Goal: Task Accomplishment & Management: Use online tool/utility

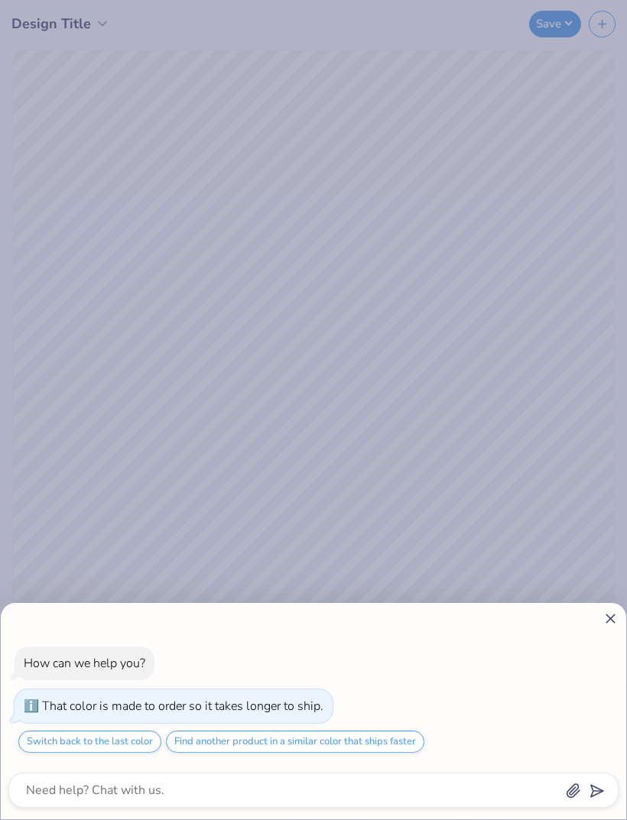
click at [609, 625] on icon at bounding box center [610, 619] width 16 height 16
type textarea "x"
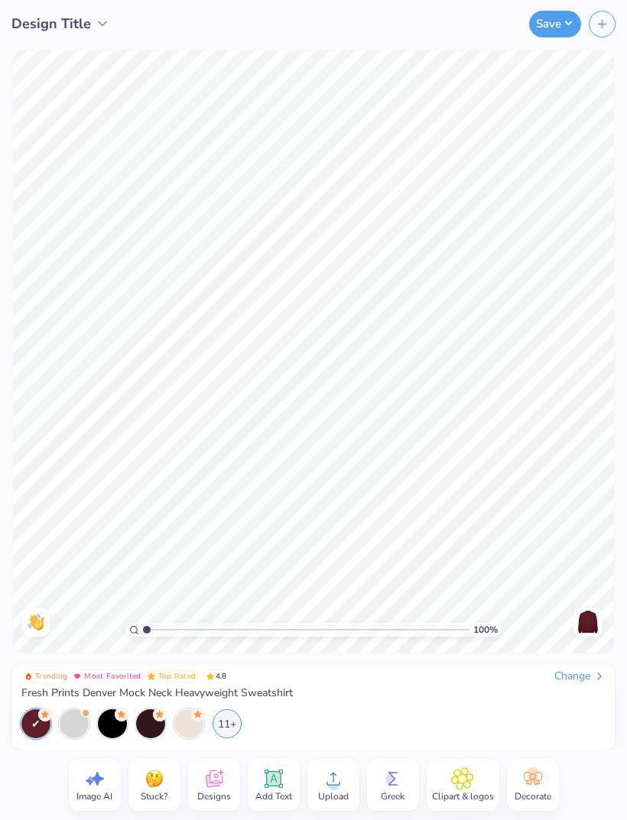
click at [272, 775] on icon at bounding box center [273, 779] width 15 height 15
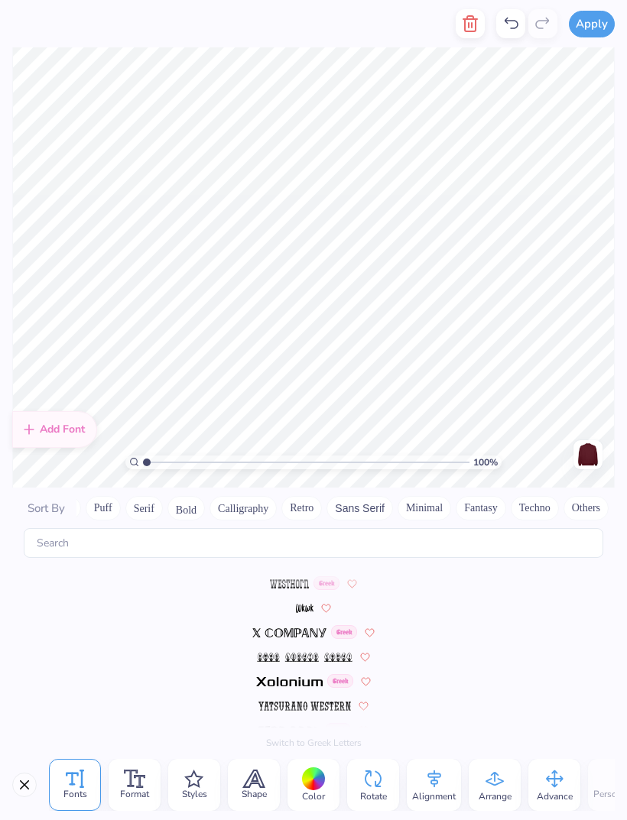
scroll to position [7410, 0]
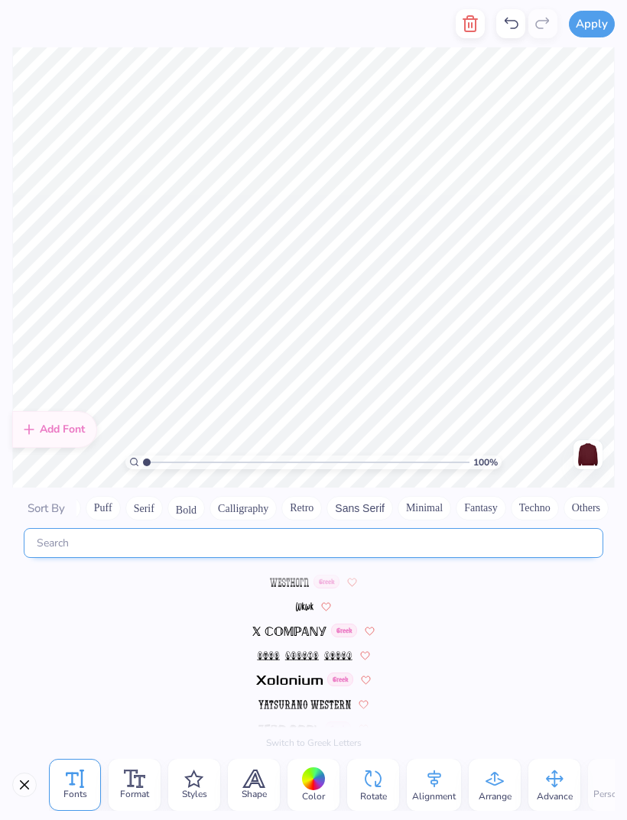
click at [411, 530] on input "text" at bounding box center [314, 543] width 580 height 30
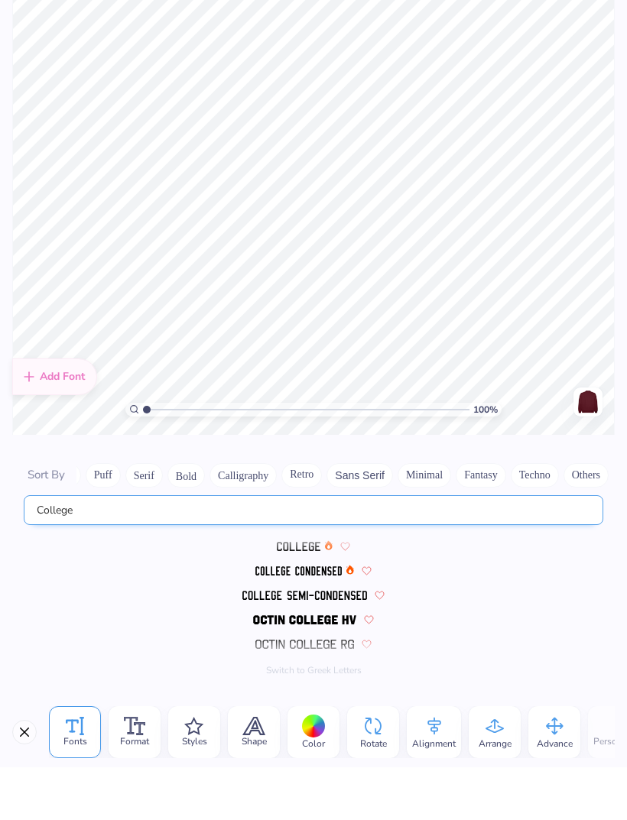
type input "College"
click at [336, 668] on img at bounding box center [305, 672] width 104 height 9
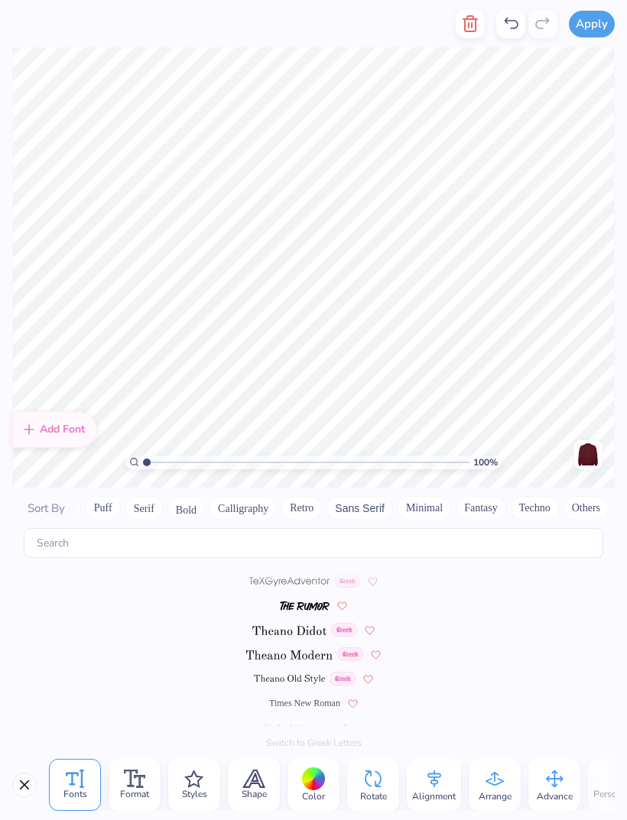
scroll to position [6945, 0]
click at [385, 528] on input "text" at bounding box center [314, 543] width 580 height 30
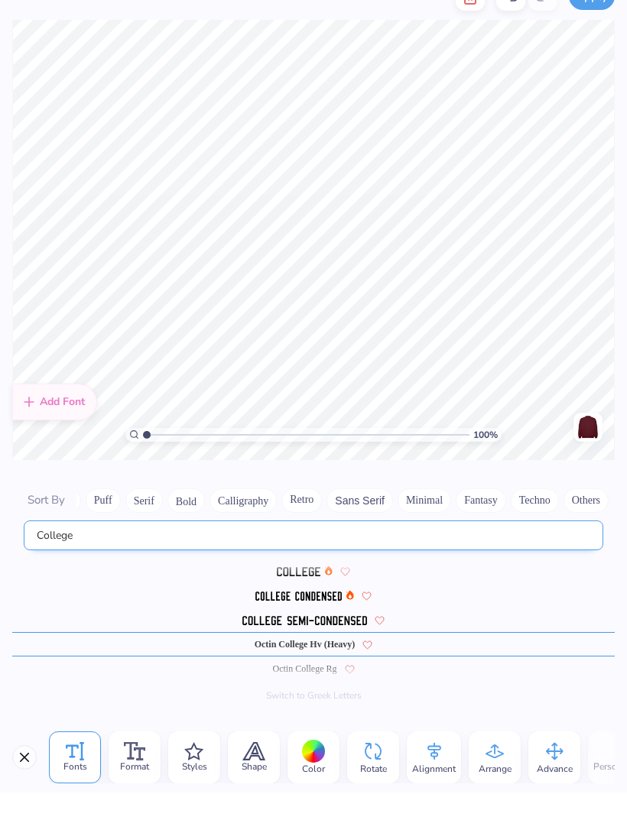
type input "College"
click at [362, 692] on div "Add Font Sort By Greek Handwriting Puff Serif Bold Calligraphy Retro Sans Serif…" at bounding box center [313, 619] width 602 height 262
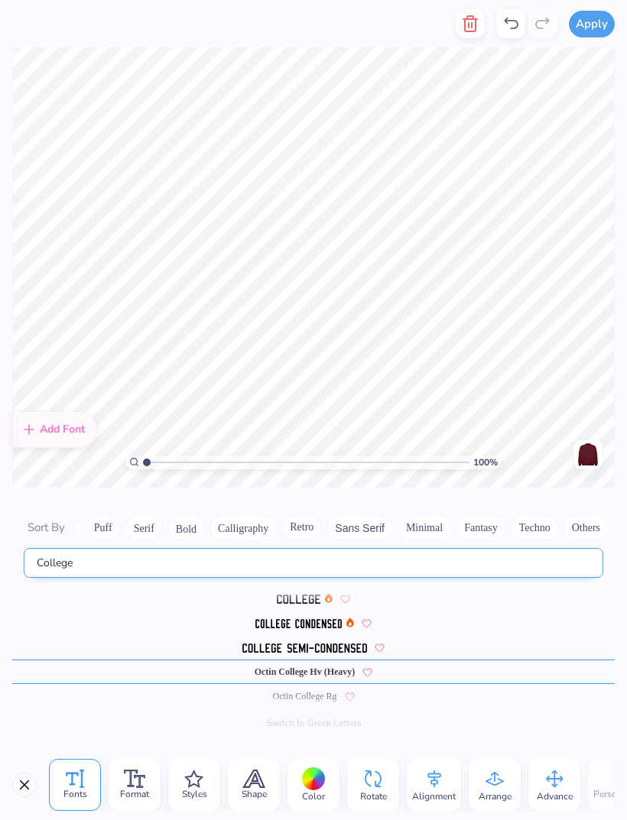
click at [404, 554] on input "College" at bounding box center [314, 563] width 580 height 30
click at [483, 557] on input "College" at bounding box center [314, 563] width 580 height 30
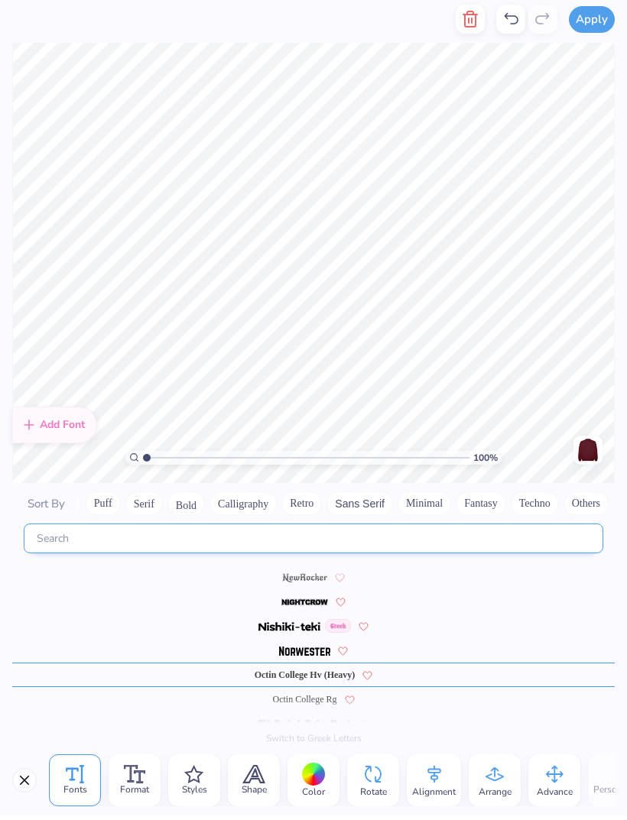
scroll to position [5257, 0]
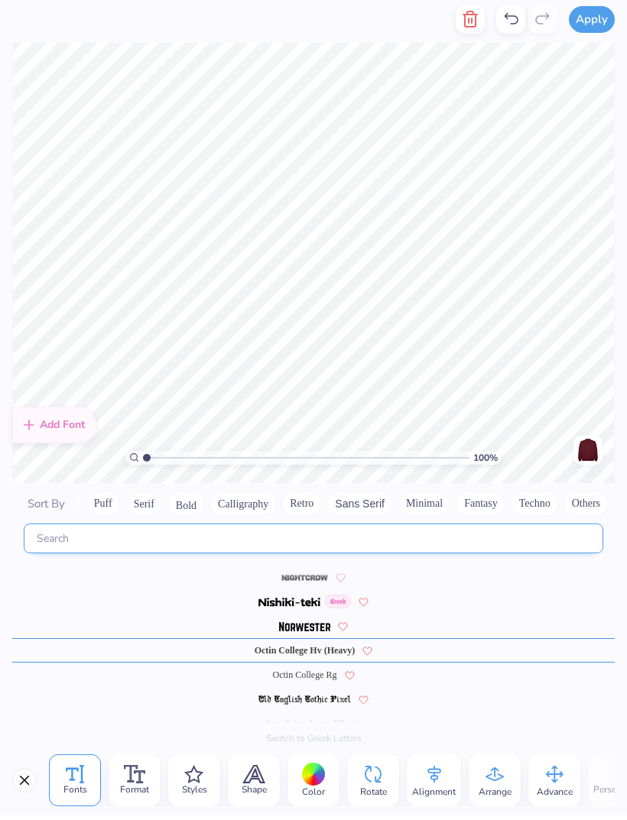
type input "Sport"
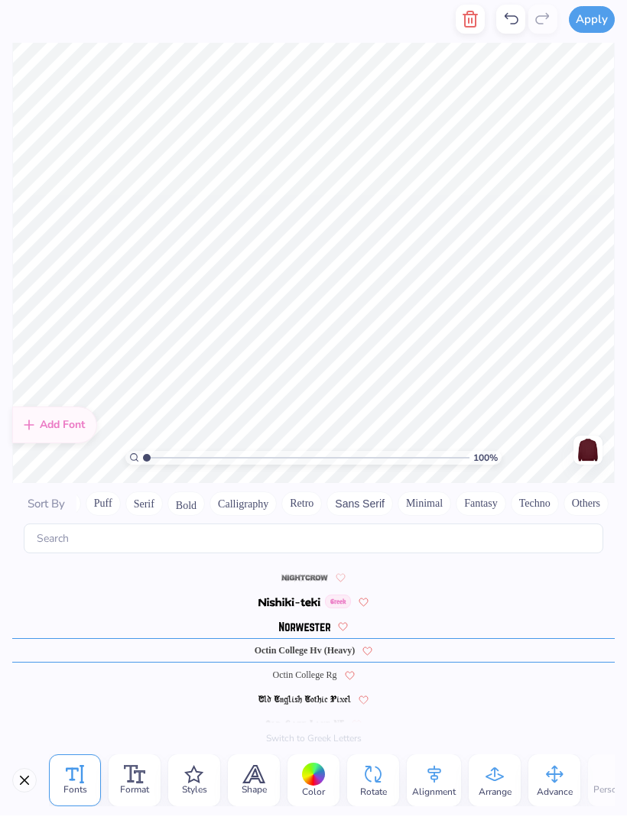
click at [255, 759] on div "Shape" at bounding box center [254, 785] width 52 height 52
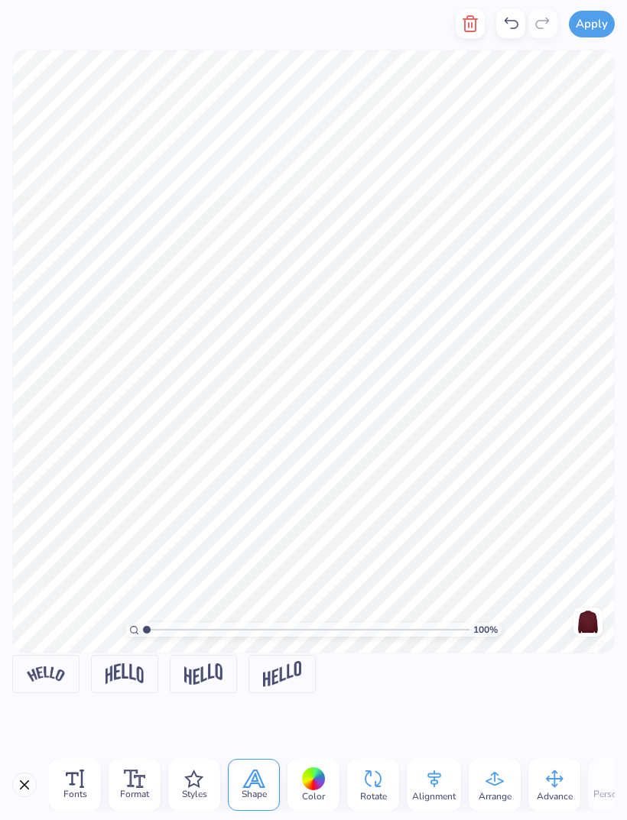
click at [130, 788] on span "Format" at bounding box center [134, 794] width 29 height 12
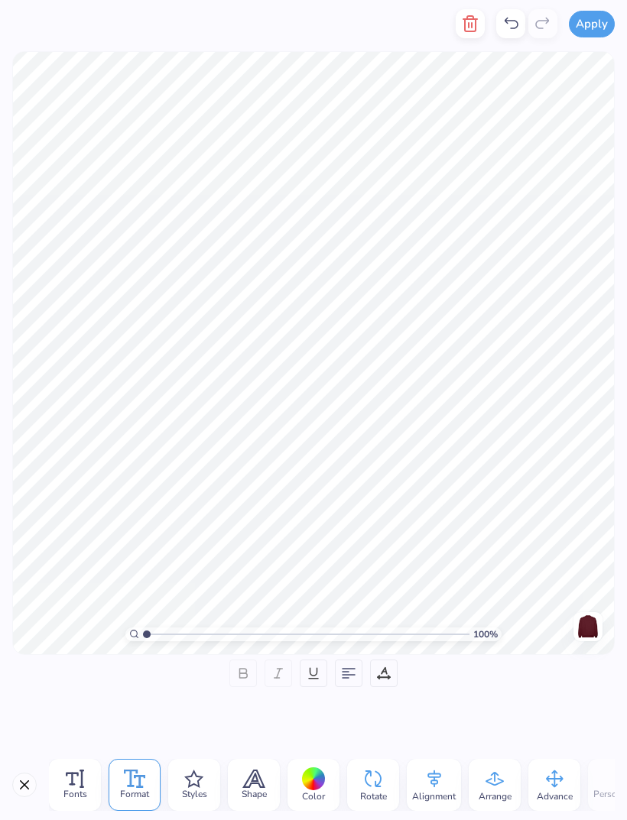
click at [92, 779] on div "Fonts" at bounding box center [75, 785] width 52 height 52
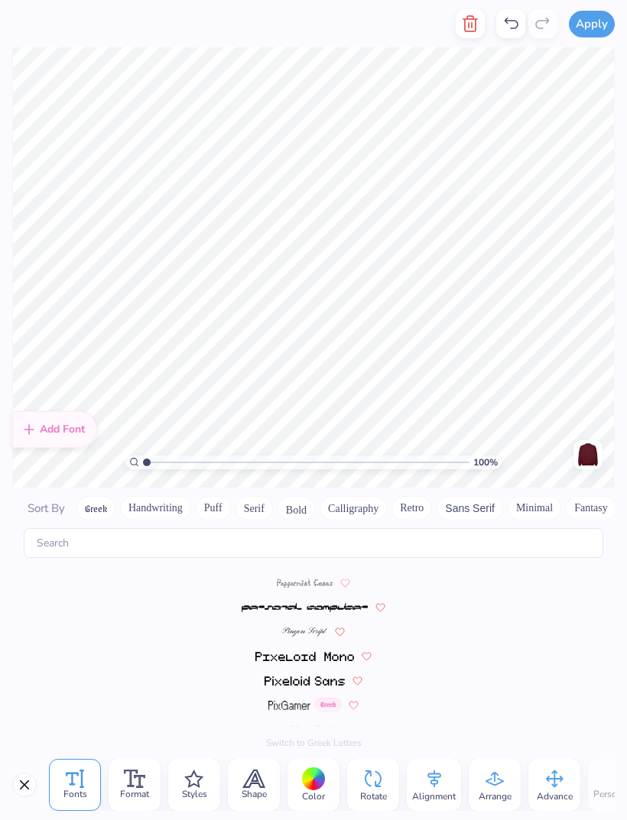
scroll to position [5600, 0]
click at [64, 528] on input "text" at bounding box center [314, 543] width 580 height 30
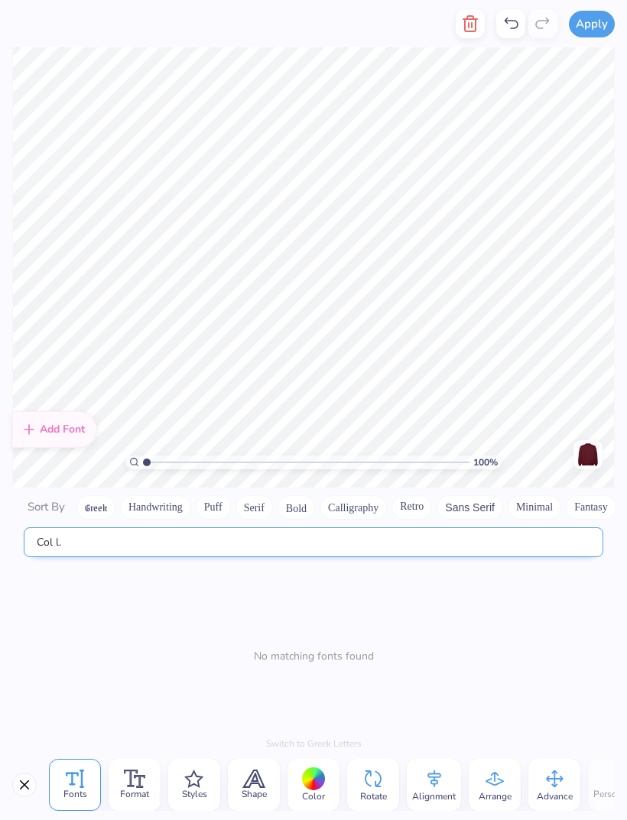
type input "Col l."
click at [215, 495] on button "Puff" at bounding box center [213, 507] width 35 height 24
click at [539, 531] on input "Col l." at bounding box center [314, 543] width 580 height 30
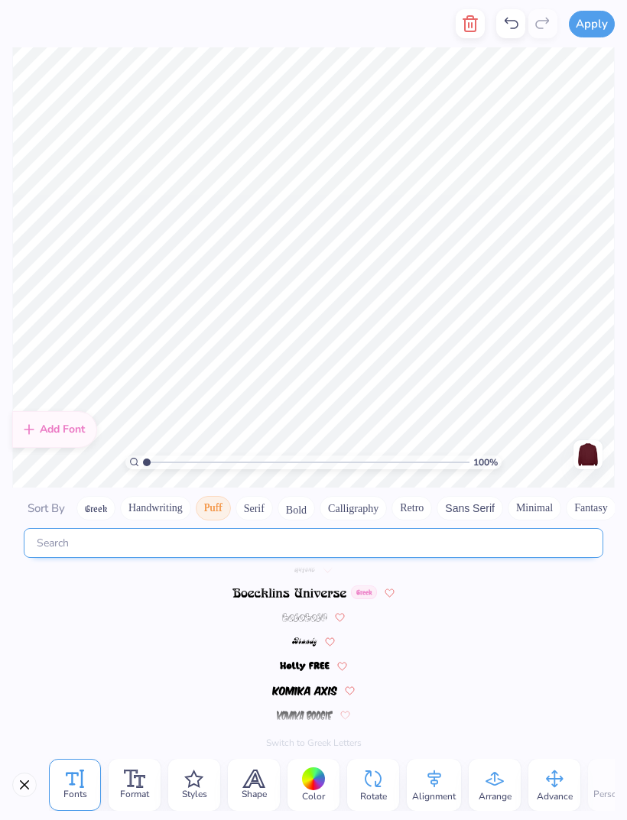
scroll to position [70, 0]
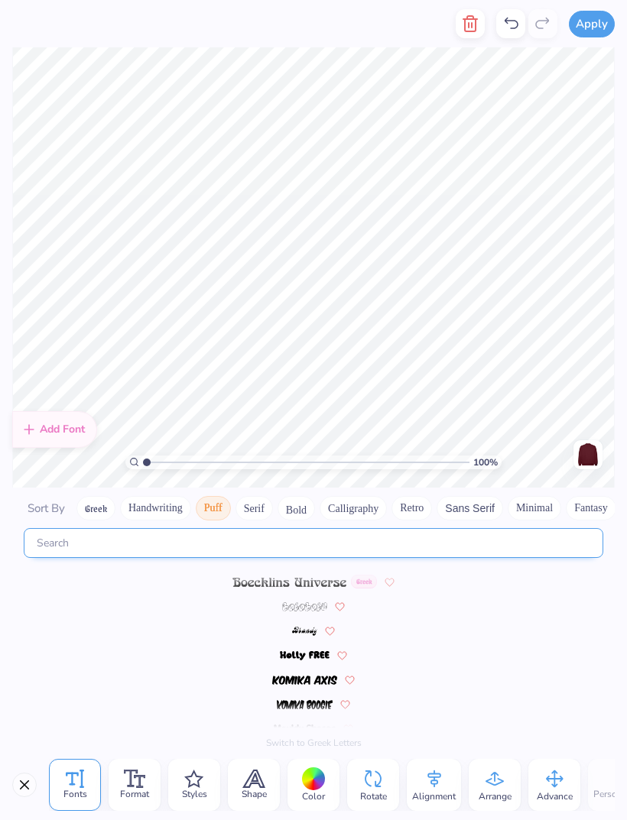
click at [304, 496] on button "Bold" at bounding box center [296, 508] width 37 height 24
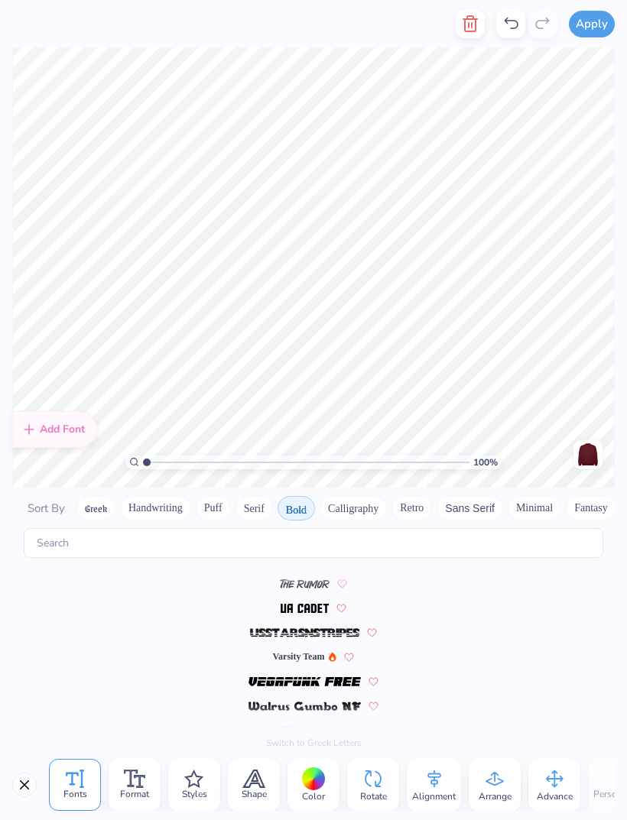
scroll to position [1683, 0]
click at [423, 502] on button "Retro" at bounding box center [411, 508] width 41 height 24
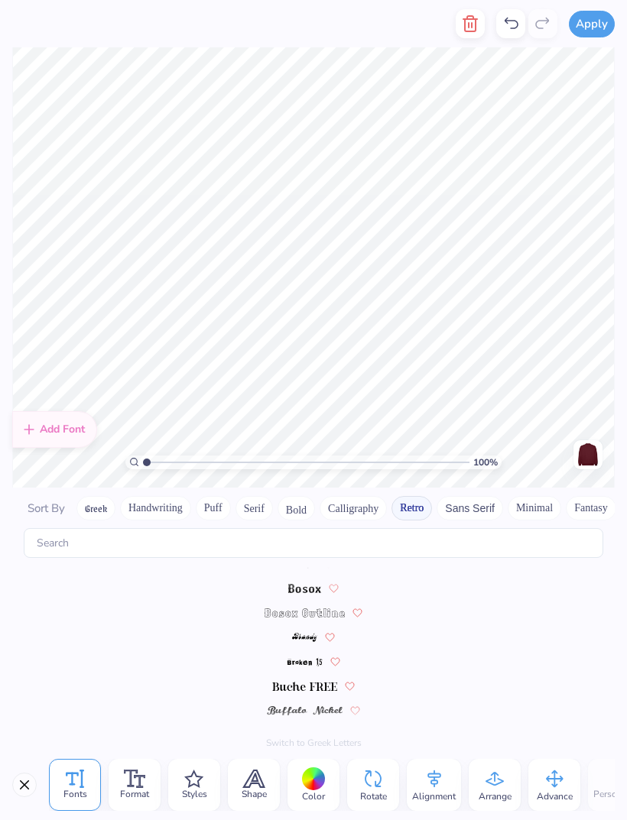
scroll to position [144, 0]
click at [324, 602] on img at bounding box center [305, 606] width 80 height 9
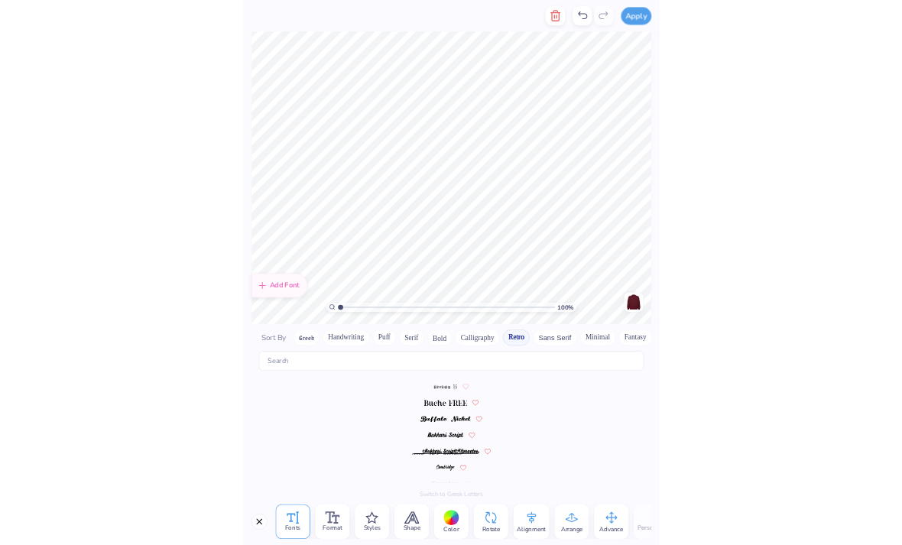
scroll to position [217, 0]
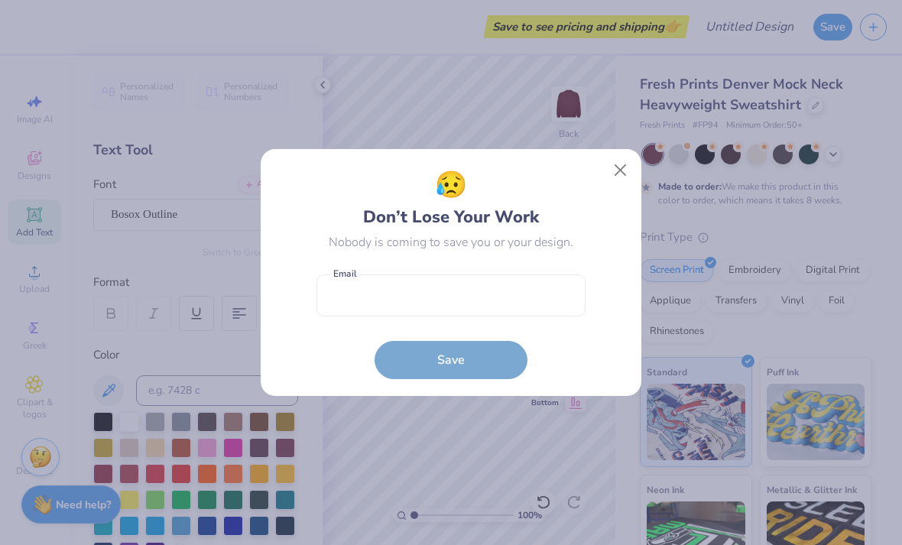
click at [623, 174] on button "Close" at bounding box center [620, 170] width 29 height 29
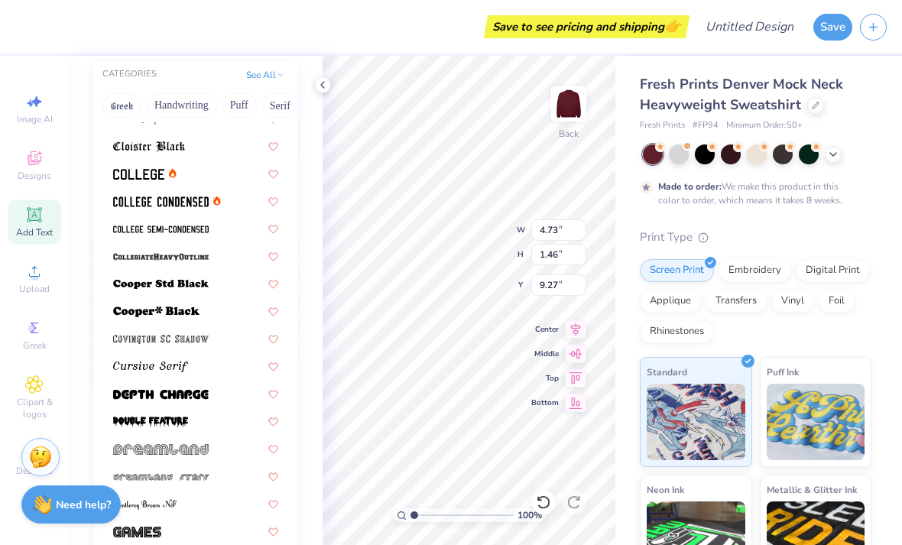
scroll to position [593, 0]
click at [217, 170] on div "Personalized Names Personalized Numbers Text Tool Add Font Font option Bosox Ou…" at bounding box center [196, 300] width 254 height 489
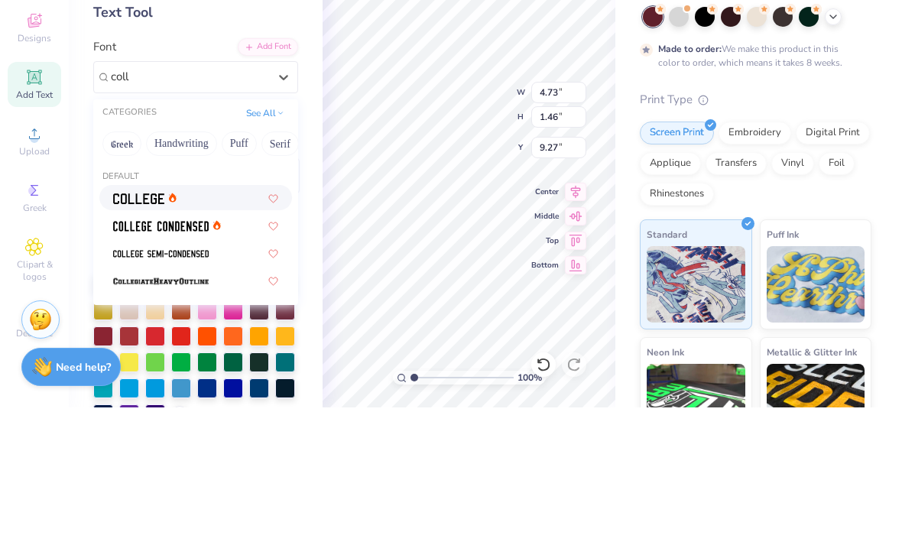
click at [235, 327] on div at bounding box center [195, 335] width 165 height 16
type input "coll"
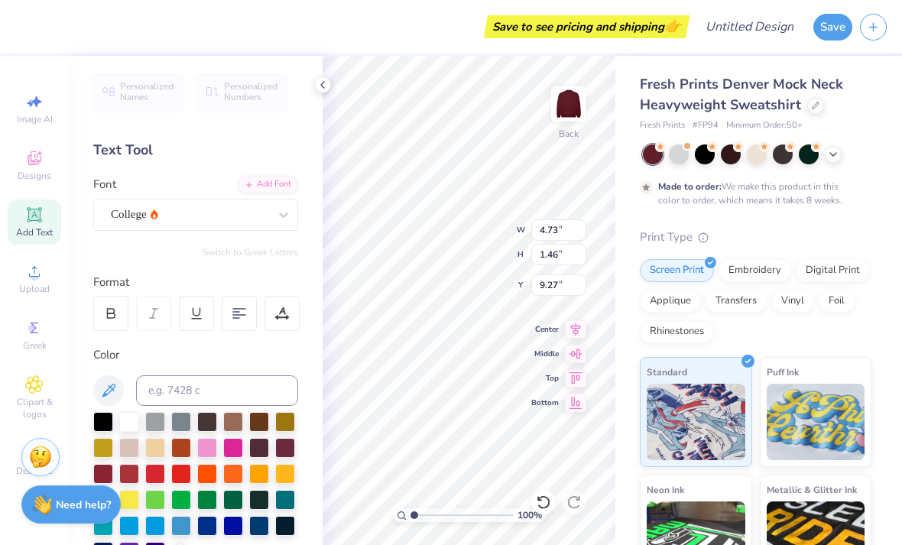
type input "5.31"
type input "1.65"
type input "9.17"
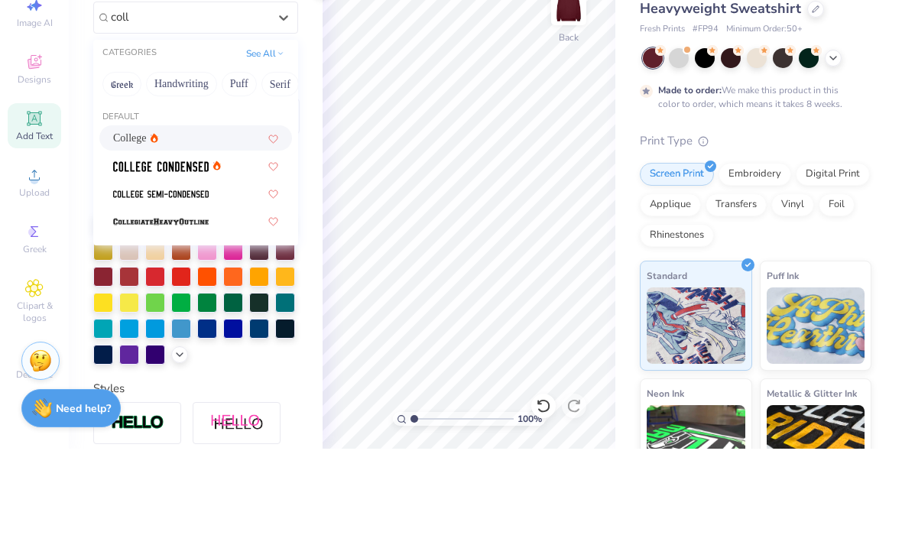
scroll to position [106, 0]
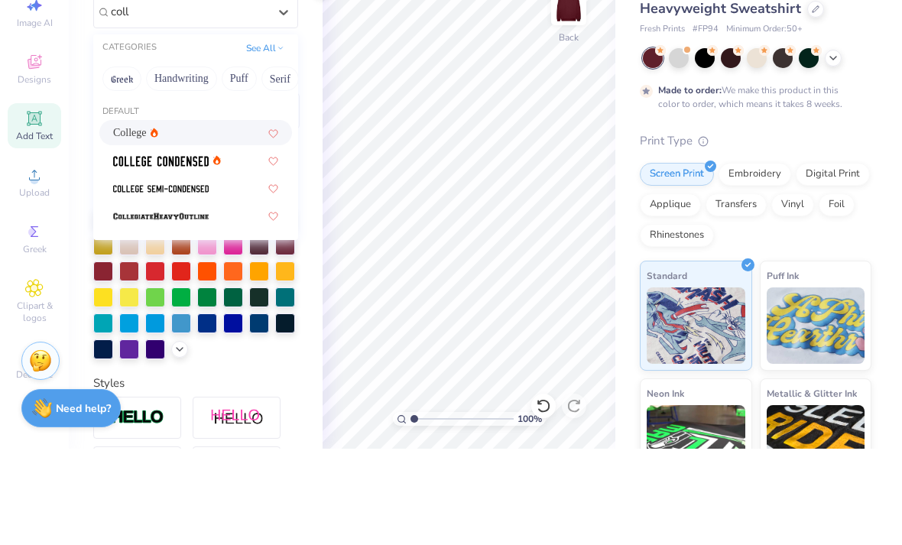
click at [239, 248] on div at bounding box center [195, 256] width 165 height 16
type input "coll"
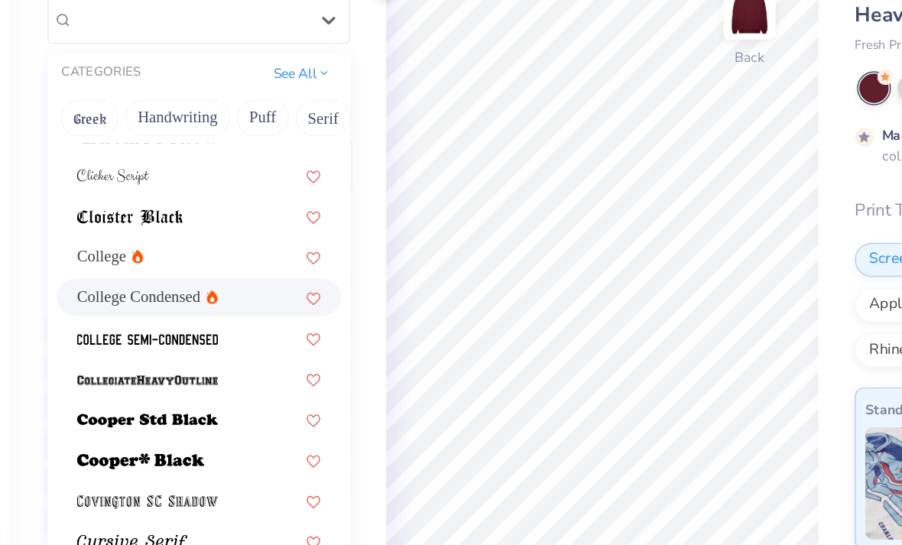
scroll to position [625, 0]
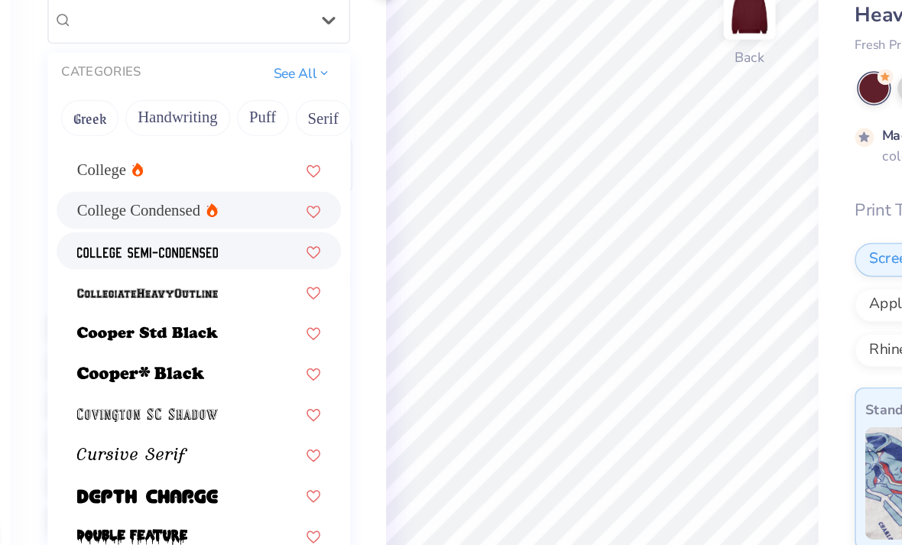
click at [167, 257] on div at bounding box center [195, 265] width 165 height 16
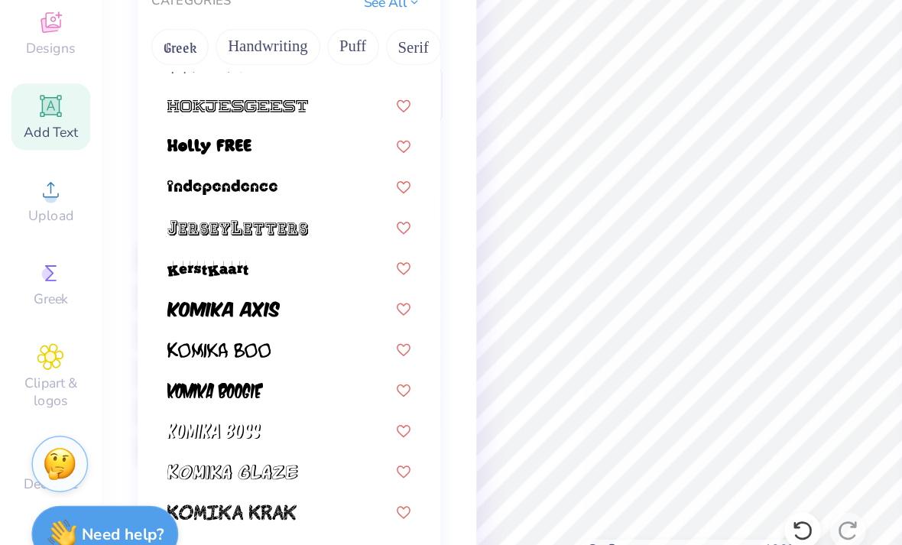
scroll to position [1090, 0]
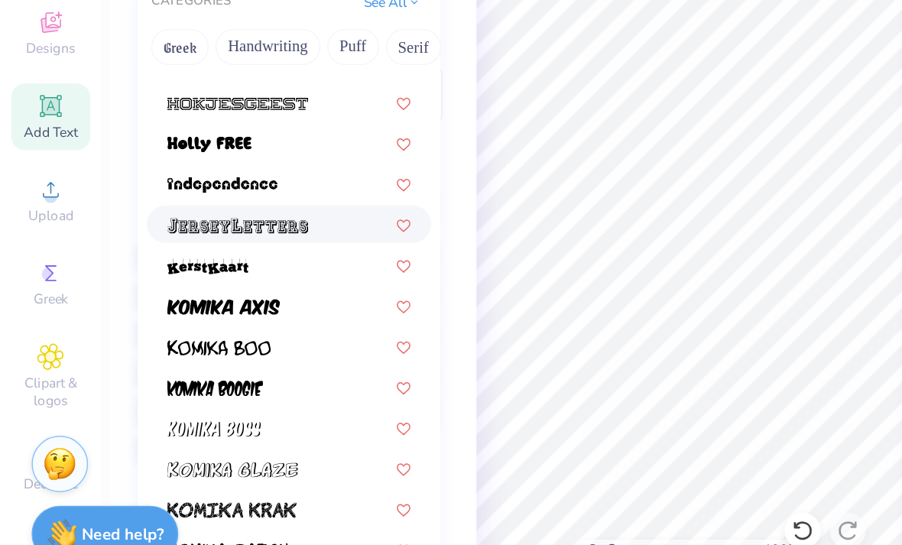
click at [216, 287] on div at bounding box center [195, 295] width 165 height 16
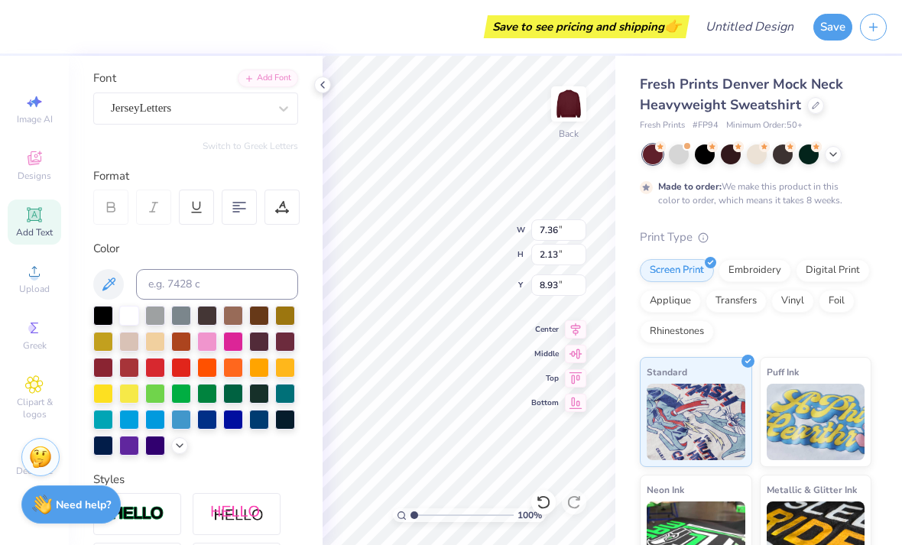
scroll to position [0, 1]
type textarea "T"
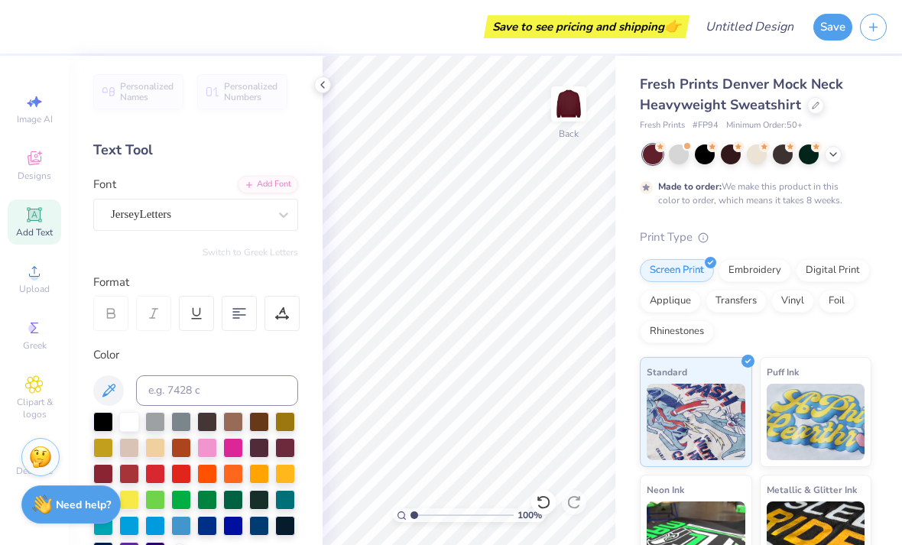
scroll to position [0, 0]
click at [46, 222] on div "Add Text" at bounding box center [35, 222] width 54 height 45
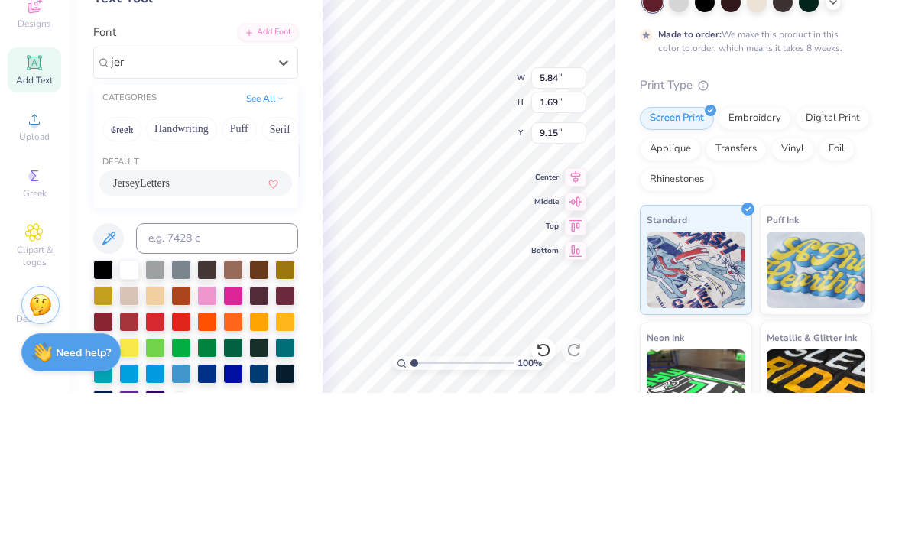
click at [225, 327] on div "JerseyLetters" at bounding box center [195, 335] width 165 height 16
type input "jer"
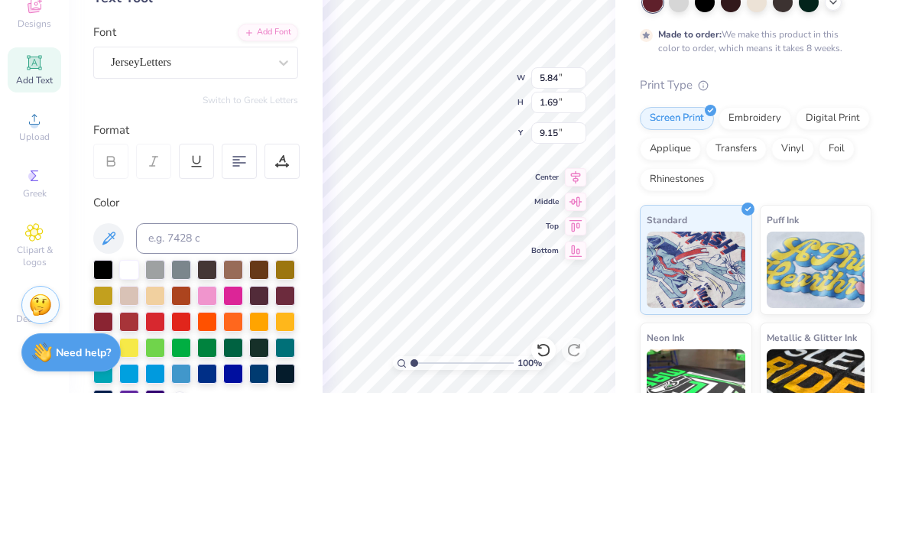
type input "7.36"
type input "2.13"
type input "8.93"
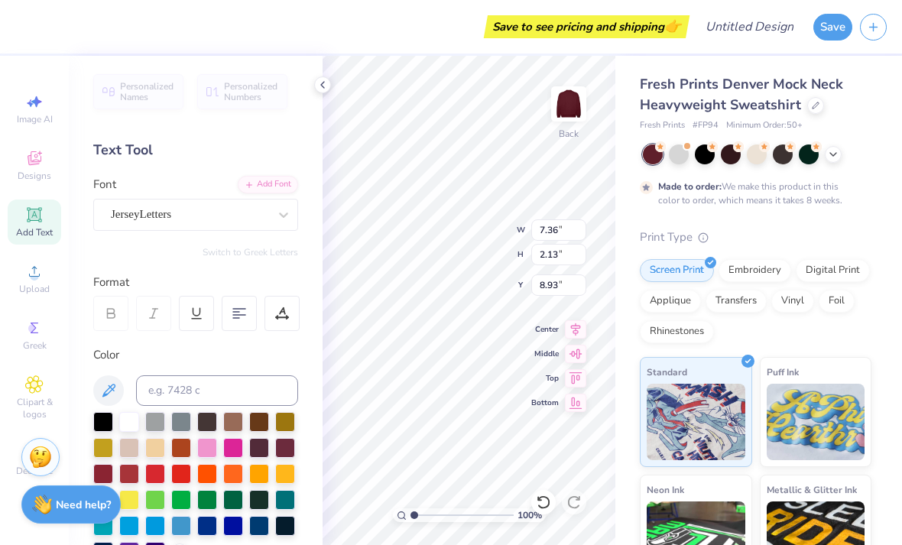
scroll to position [0, 7]
type textarea "TEXDANCING DUKEST"
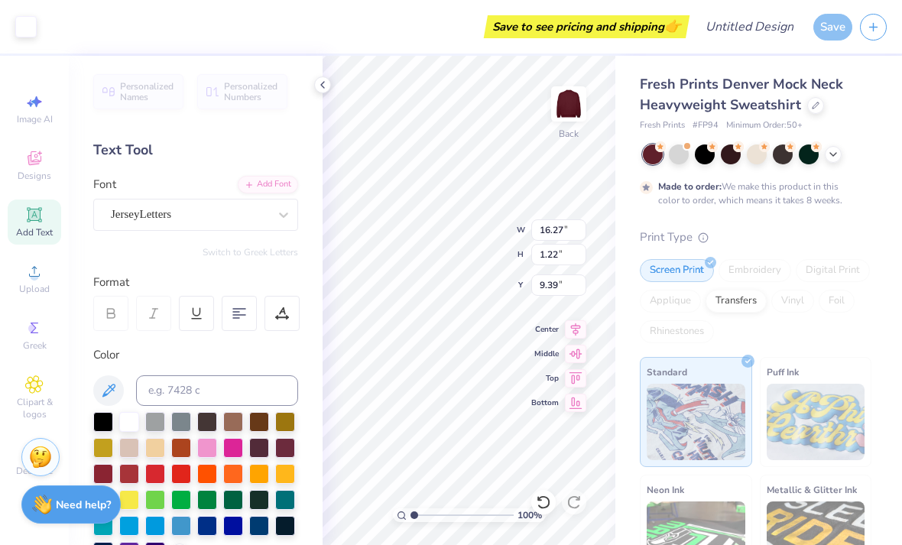
type input "4.67"
type textarea "DANCING DUKESDUKEST"
click at [559, 248] on input "1.11" at bounding box center [558, 254] width 55 height 21
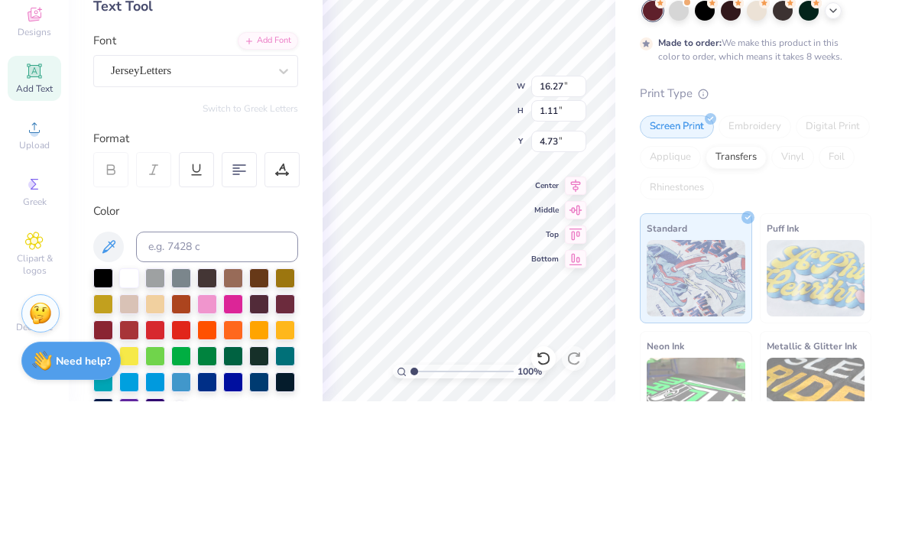
scroll to position [0, 5]
type textarea "DANCING [PERSON_NAME]"
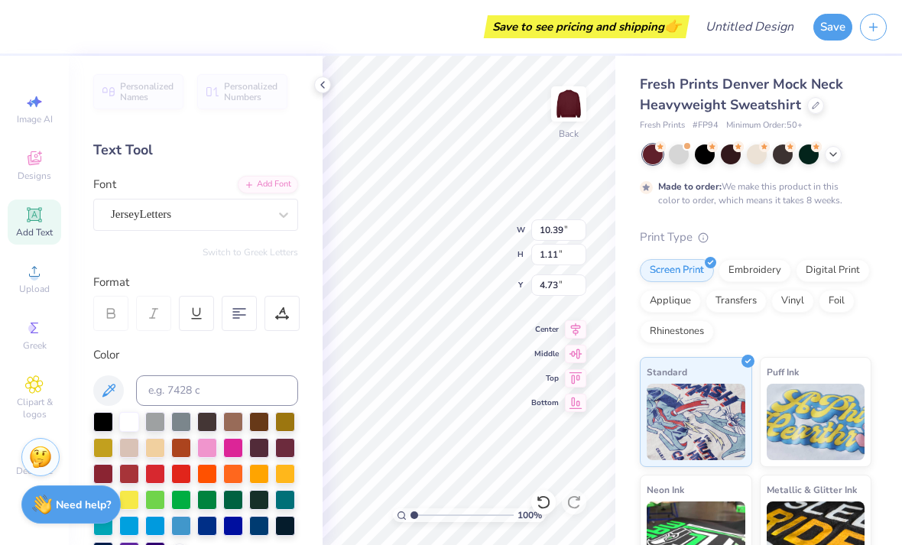
type textarea "DANCINGDUKES"
type input "1.00"
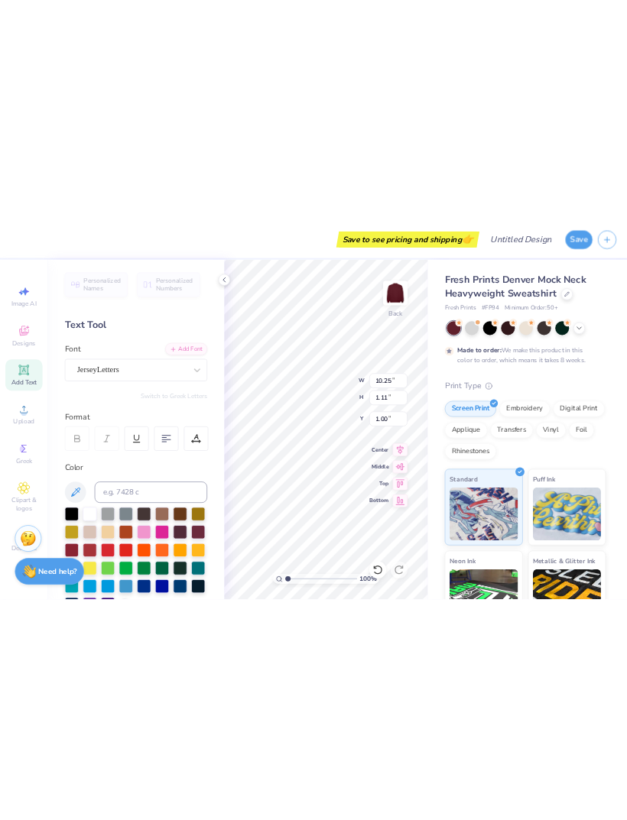
scroll to position [0, 4]
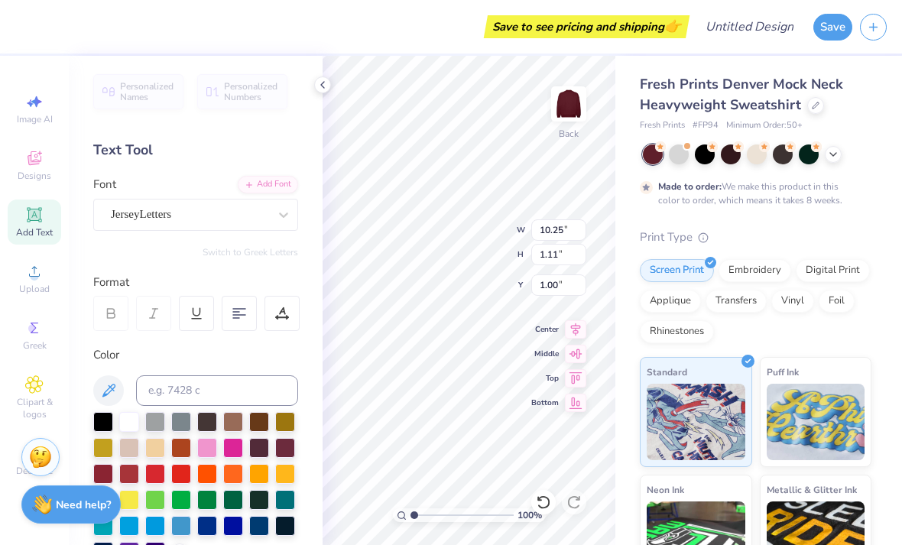
type textarea "DANCING [PERSON_NAME]"
type input "4.38"
type input "12.61"
type input "1.29"
type input "4.20"
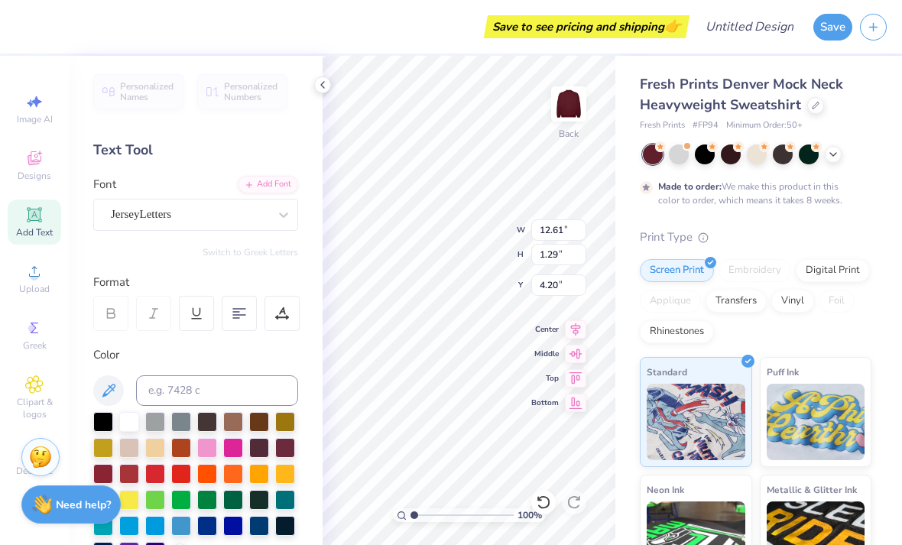
type input "3.71"
type input "14.09"
type input "1.44"
type input "3.56"
click at [318, 83] on icon at bounding box center [323, 85] width 12 height 12
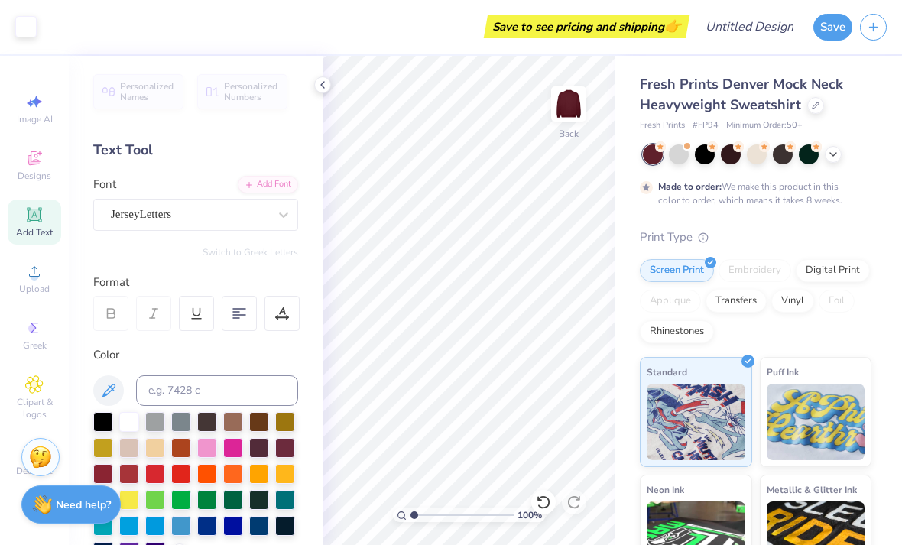
click at [323, 80] on icon at bounding box center [323, 85] width 12 height 12
type input "3.00"
click at [326, 86] on icon at bounding box center [323, 85] width 12 height 12
type input "2.55"
click at [323, 88] on icon at bounding box center [323, 85] width 12 height 12
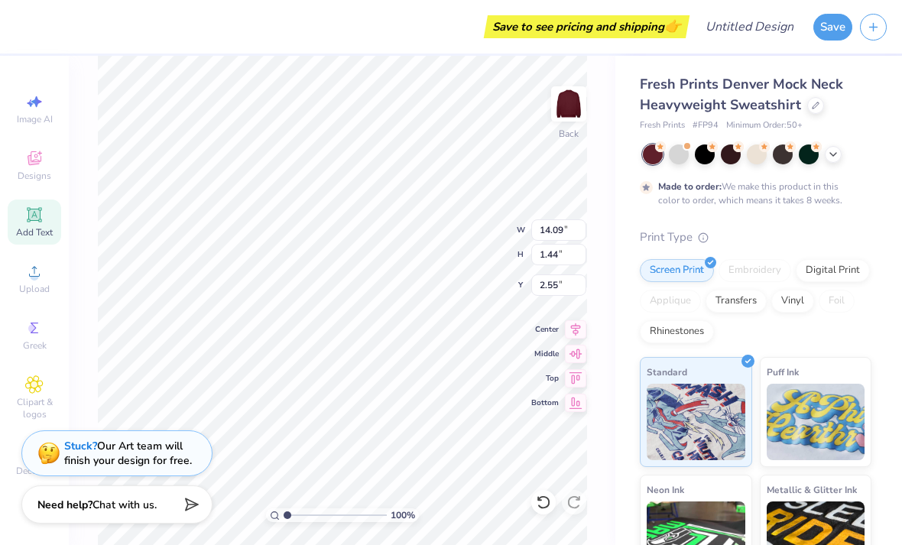
click at [580, 328] on icon at bounding box center [575, 329] width 21 height 18
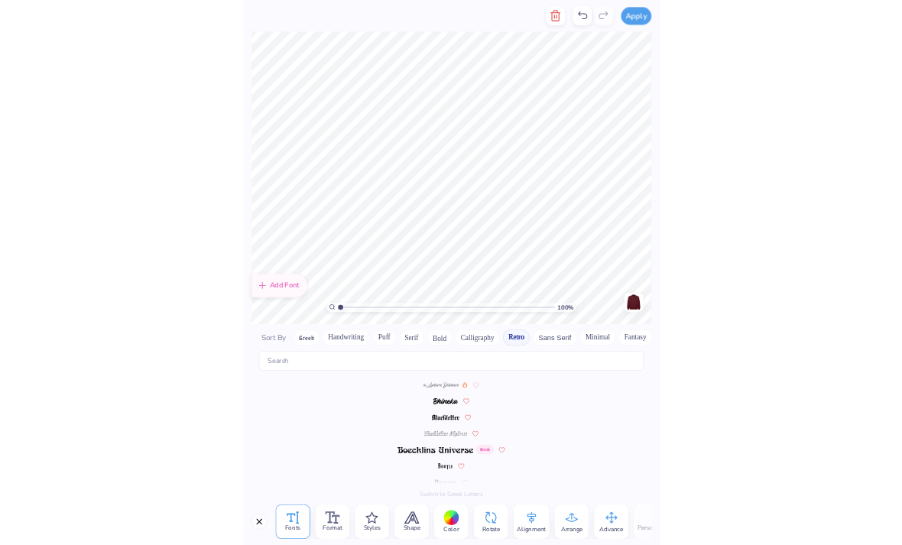
scroll to position [1040, 0]
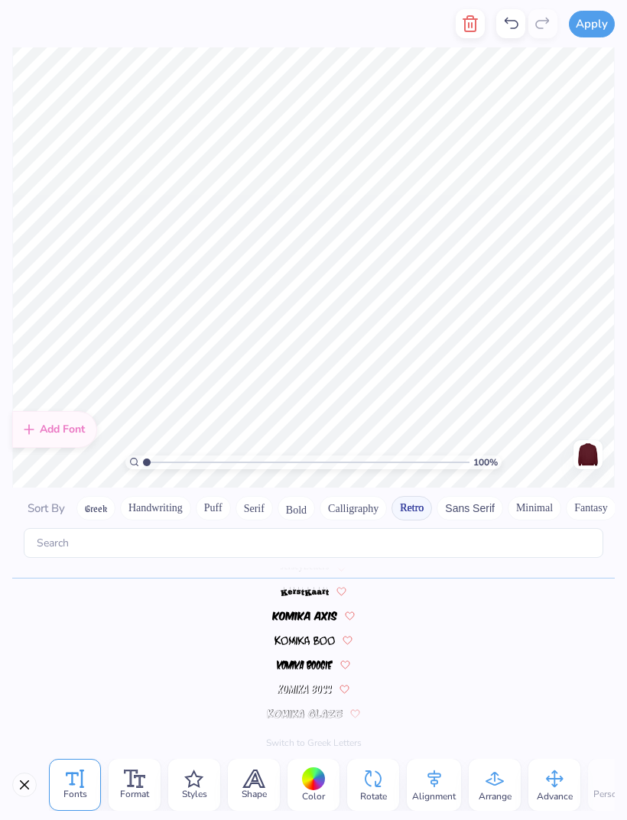
click at [138, 791] on span "Format" at bounding box center [134, 794] width 29 height 12
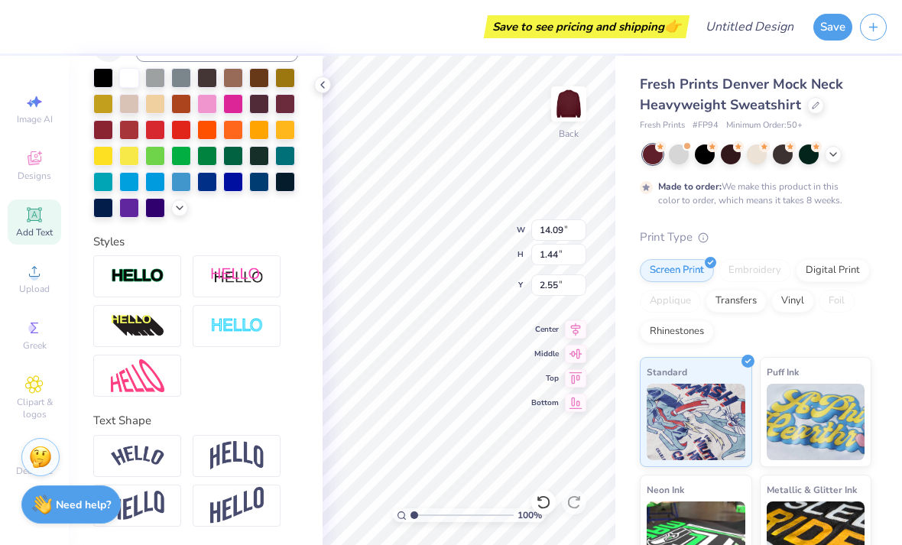
scroll to position [345, 0]
click at [161, 453] on img at bounding box center [138, 456] width 54 height 21
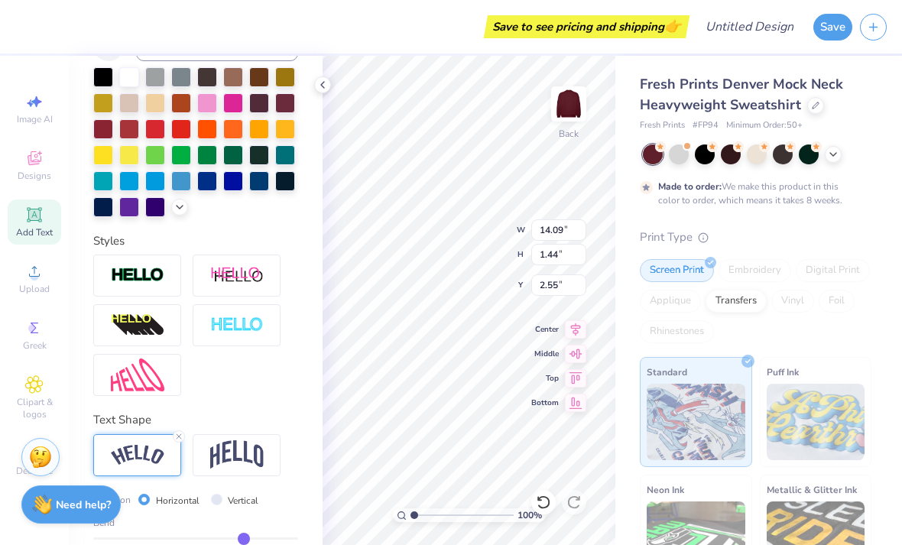
type input "15.92"
type input "3.46"
type input "1.54"
click at [262, 455] on img at bounding box center [237, 454] width 54 height 29
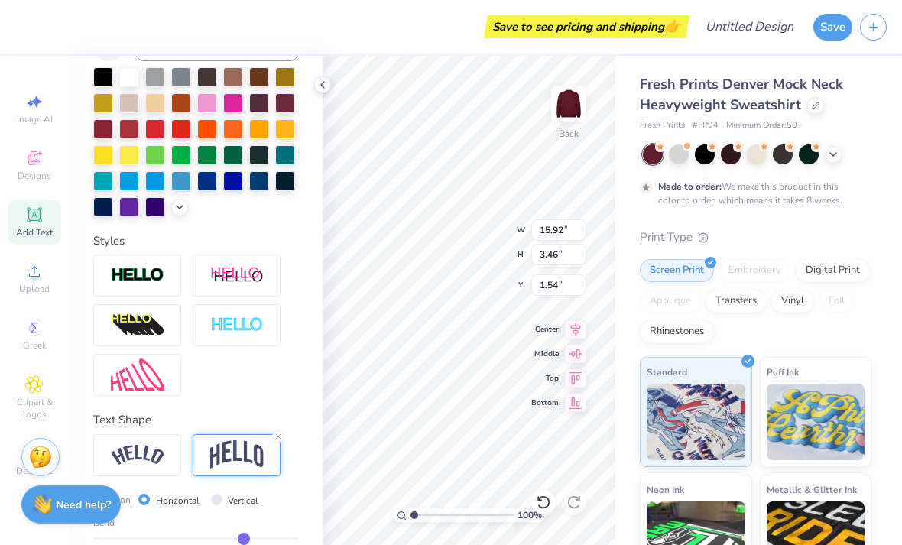
type input "14.09"
type input "4.28"
type input "1.13"
click at [164, 443] on div at bounding box center [137, 455] width 88 height 42
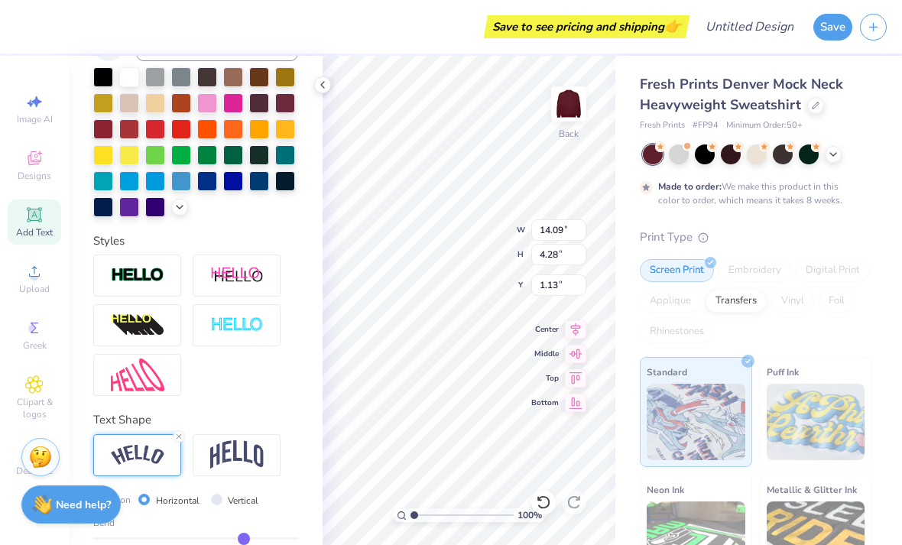
type input "15.92"
type input "3.46"
type input "1.54"
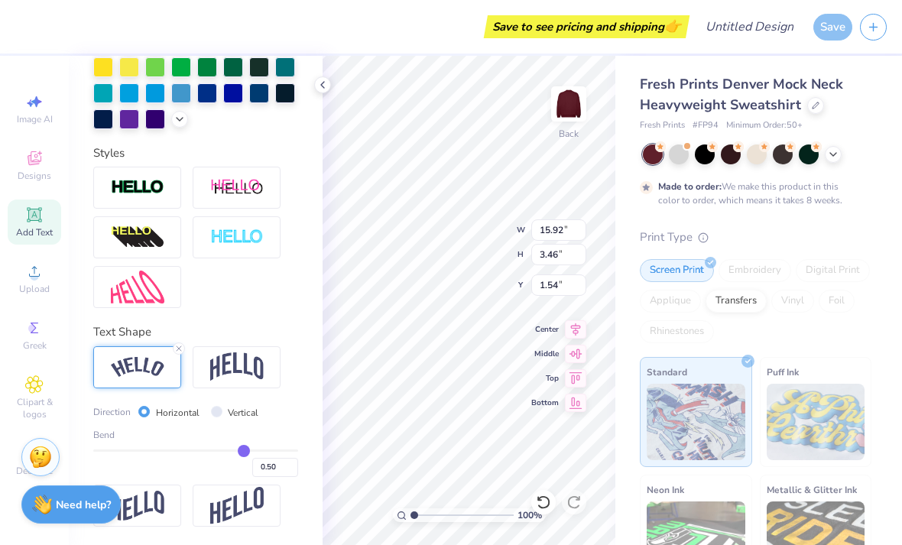
scroll to position [434, 0]
type input "0.41"
type input "0.39"
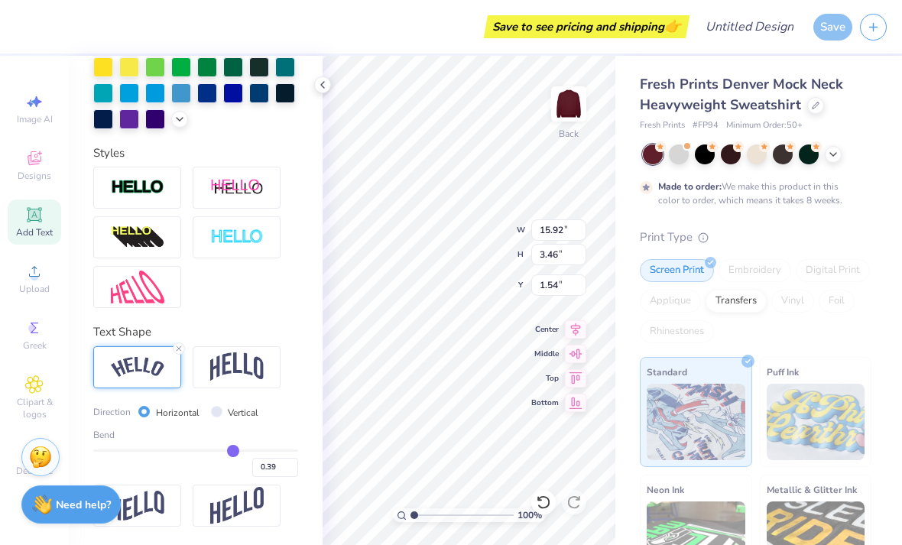
type input "0.35"
type input "0.3"
type input "0.30"
type input "0.25"
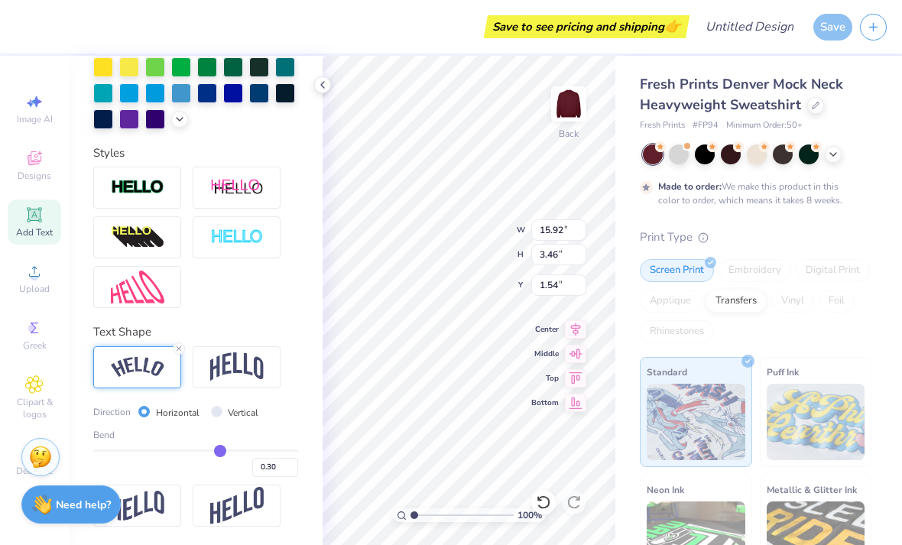
type input "0.25"
type input "0.21"
type input "0.18"
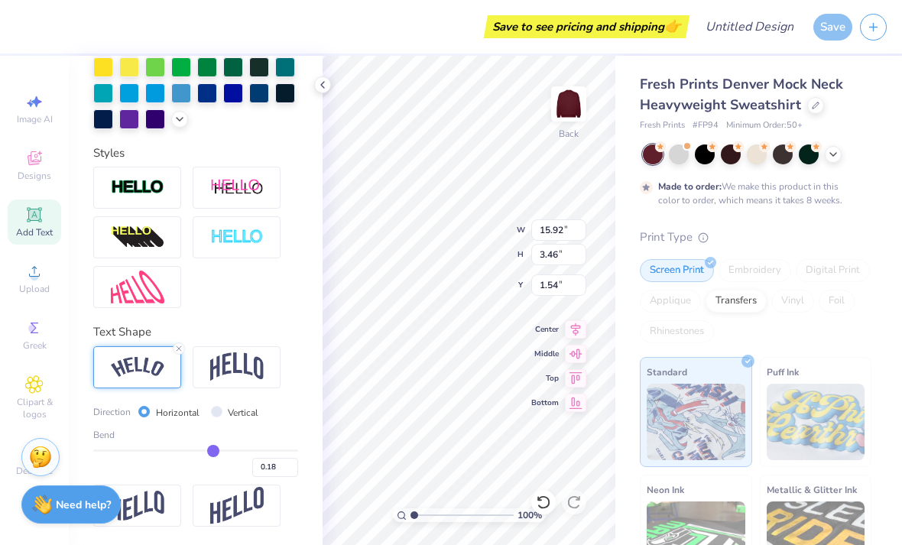
type input "0.15"
type input "0.13"
type input "0.12"
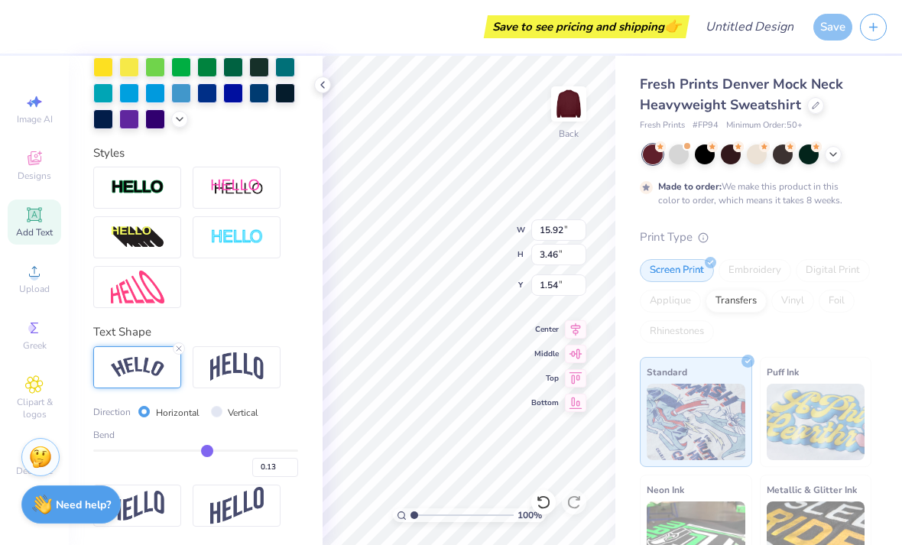
type input "0.12"
type input "0.11"
type input "0.1"
type input "0.10"
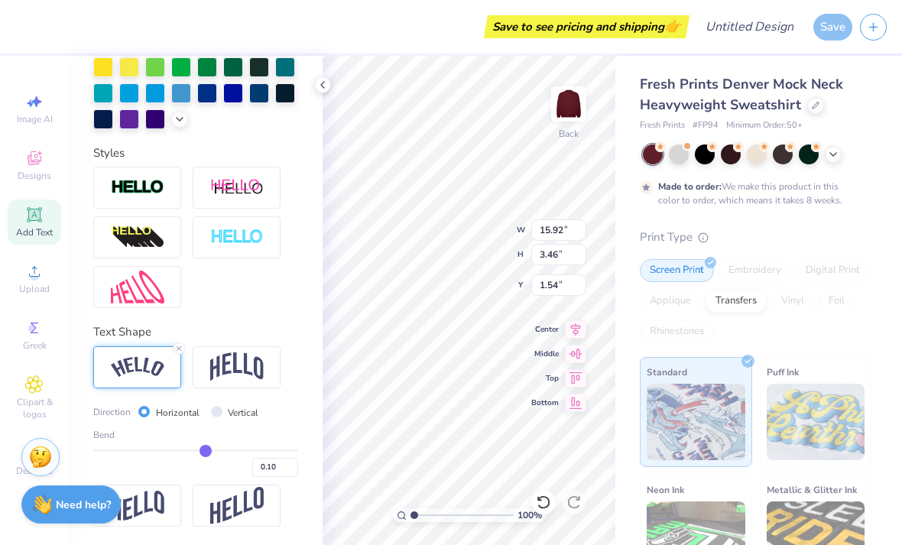
type input "0.09"
type input "0.08"
type input "0.07"
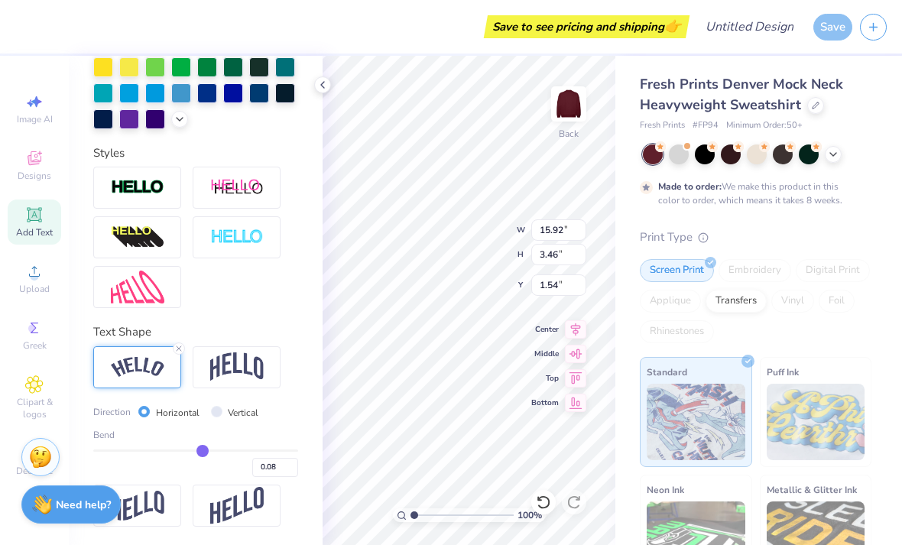
type input "0.07"
type input "0.06"
type input "0.05"
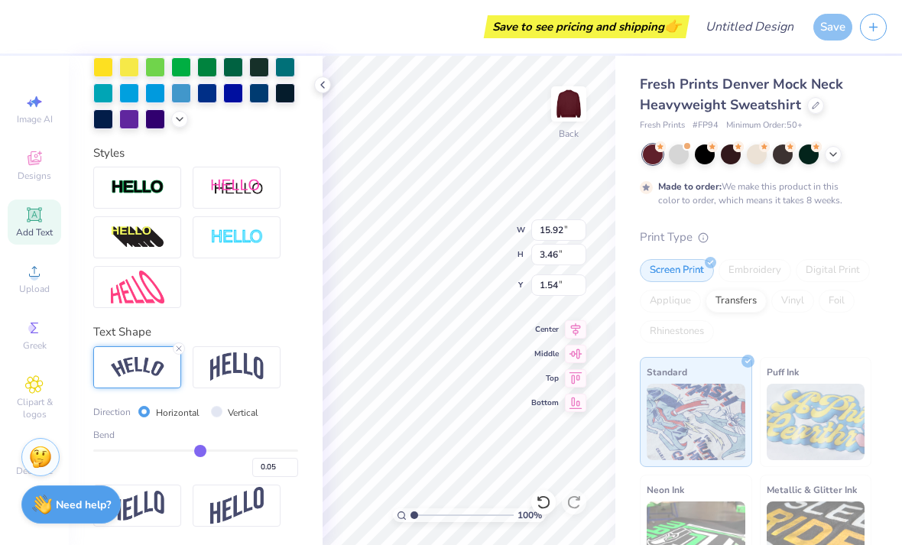
type input "0.04"
type input "0.03"
type input "0.02"
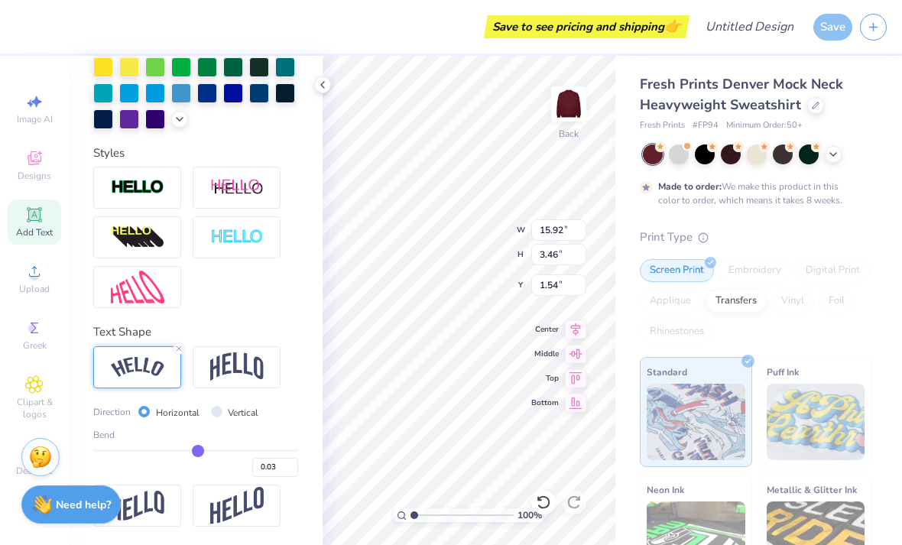
type input "0.02"
type input "0.01"
type input "0"
type input "0.00"
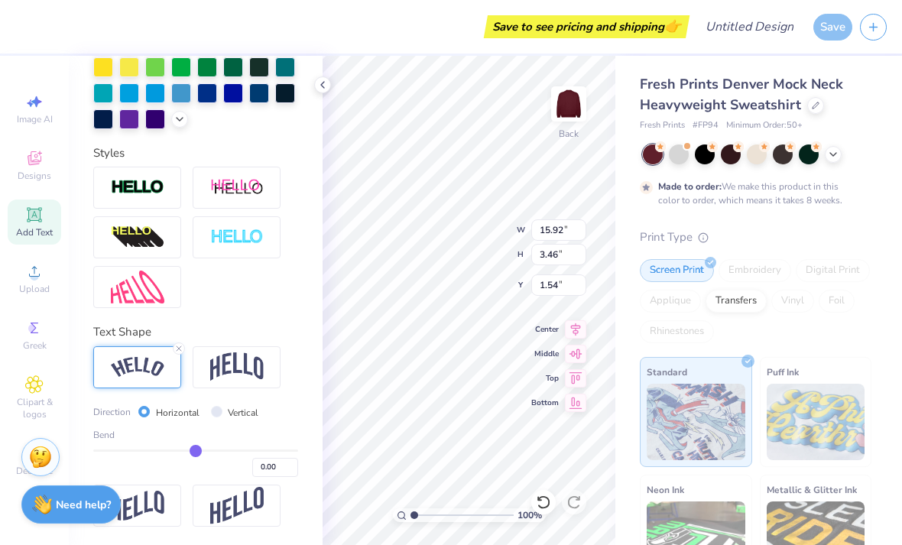
type input "-0.01"
type input "14.13"
type input "1.44"
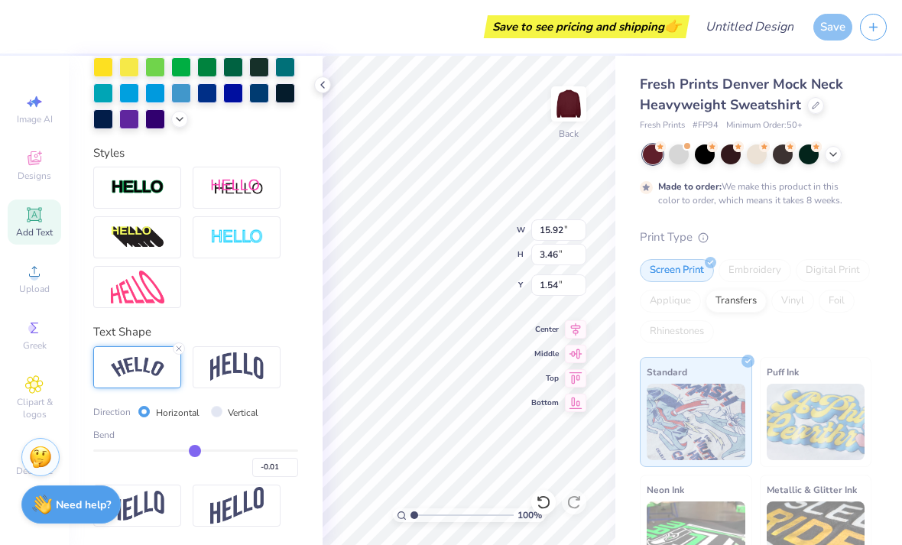
type input "2.55"
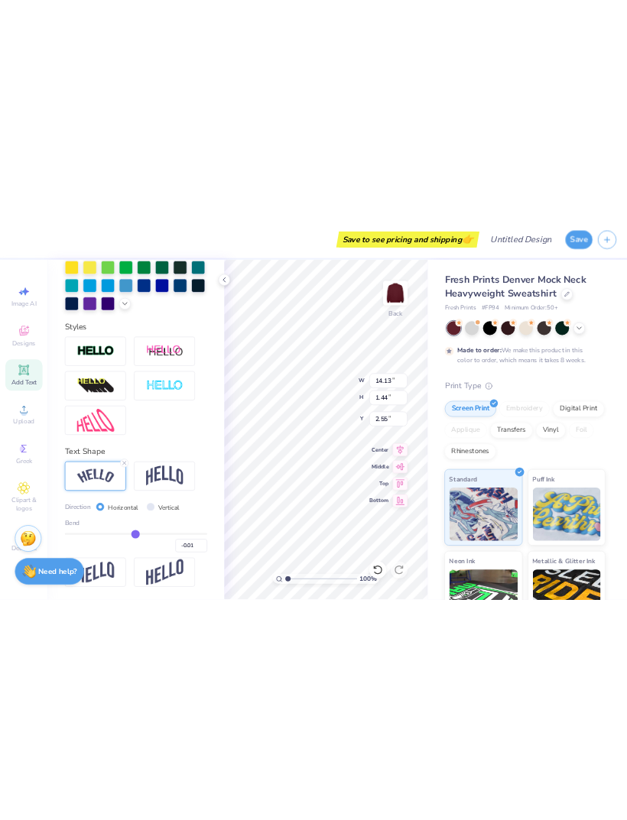
scroll to position [432, 0]
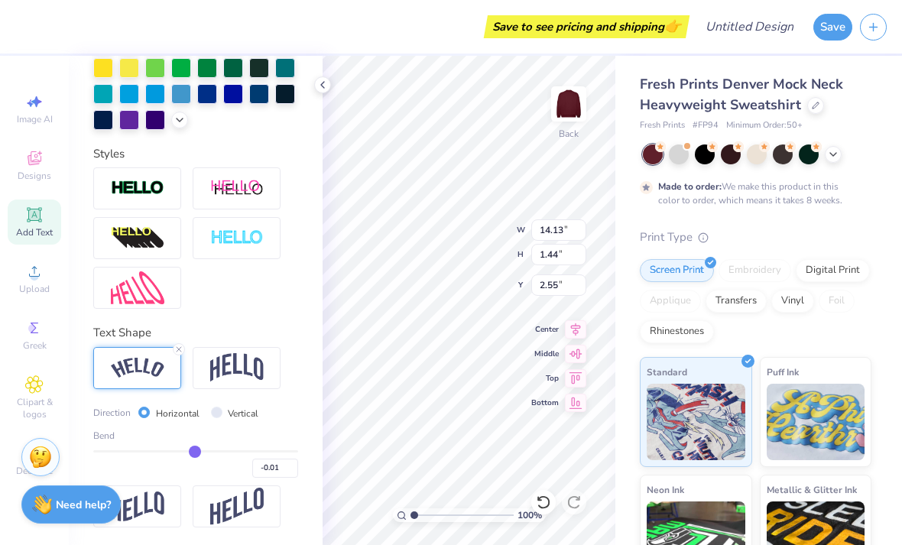
type input "0.06"
type input "0.09"
type input "0.13"
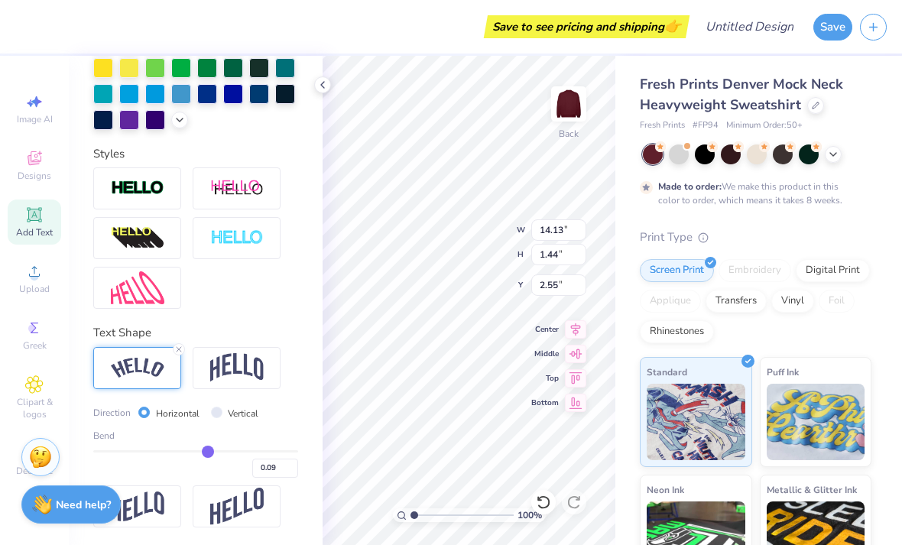
type input "0.13"
type input "0.17"
type input "0.21"
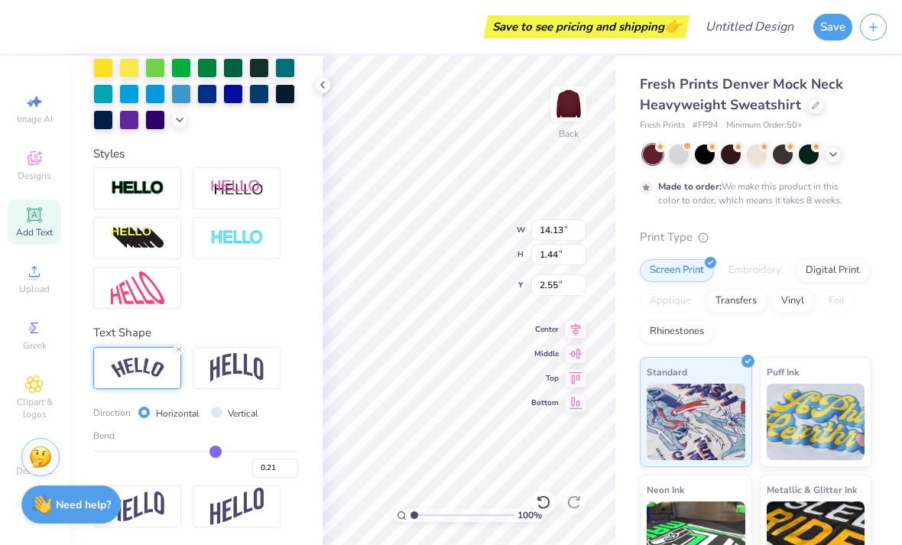
type input "0.25"
type input "0.28"
type input "0.31"
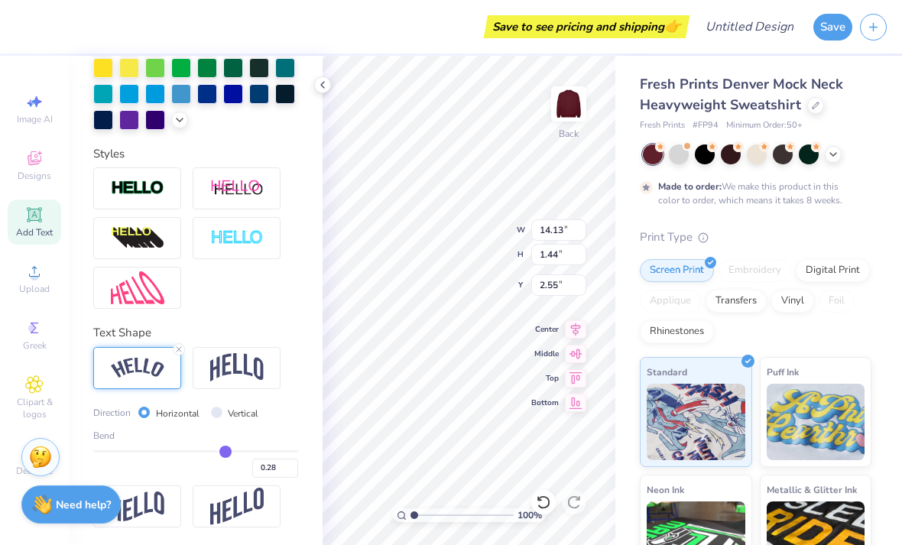
type input "0.31"
type input "0.33"
type input "0.37"
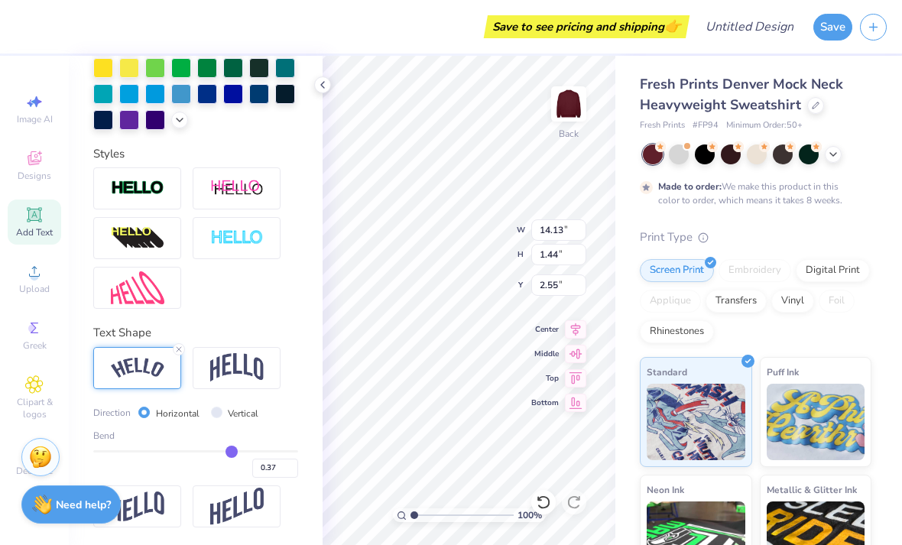
type input "0.4"
type input "0.40"
type input "0.42"
type input "0.45"
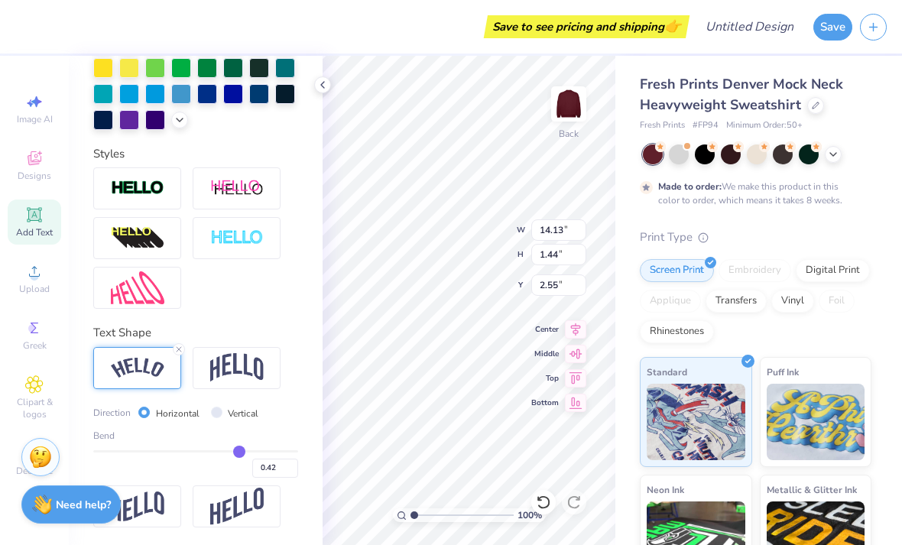
type input "0.45"
type input "0.48"
type input "0.52"
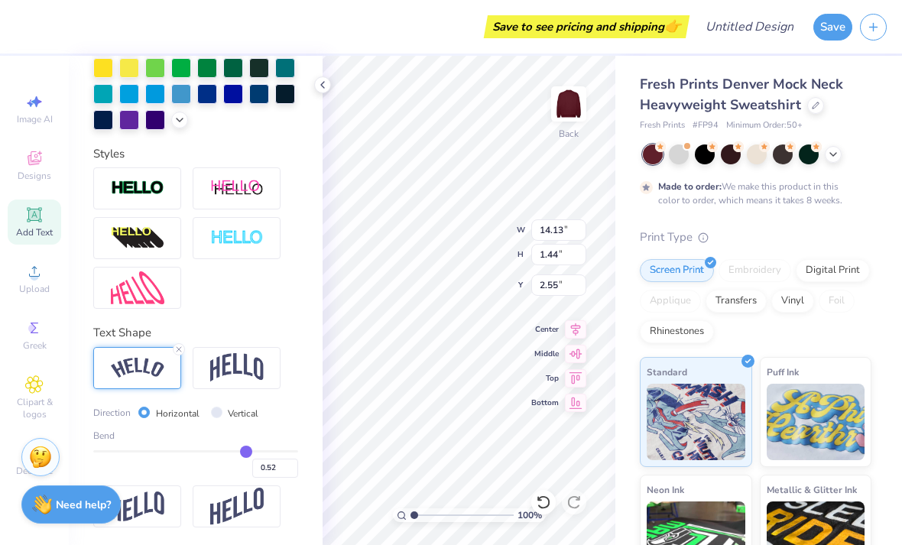
type input "0.55"
type input "0.57"
type input "0.6"
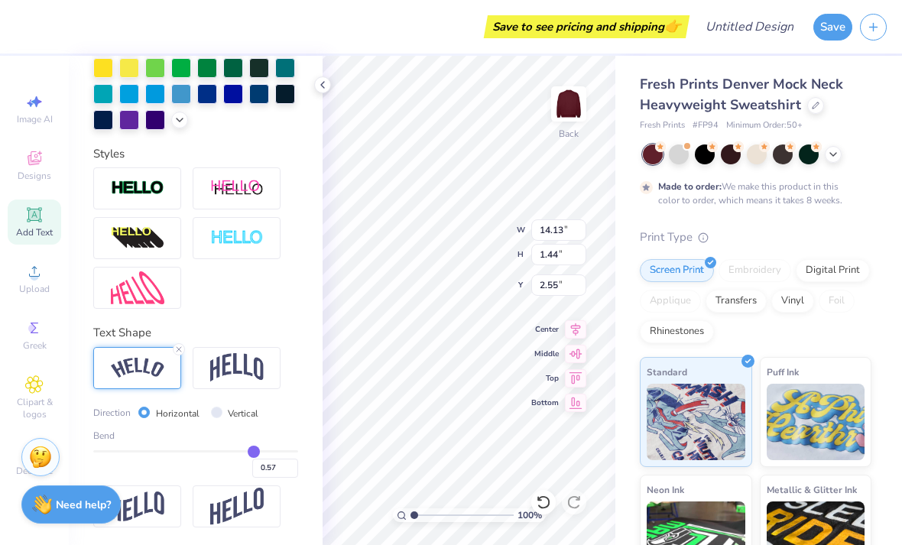
type input "0.60"
type input "0.62"
type input "0.64"
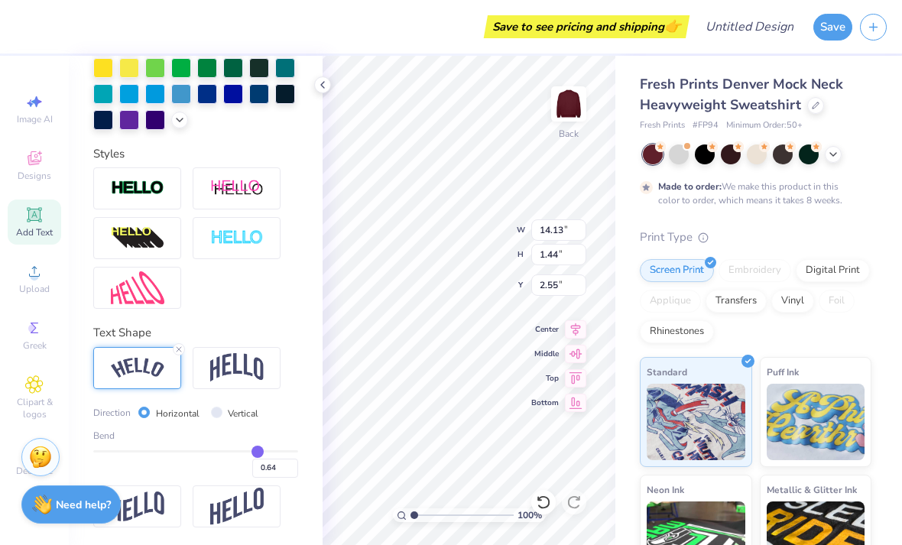
type input "0.67"
type input "0.68"
type input "0.71"
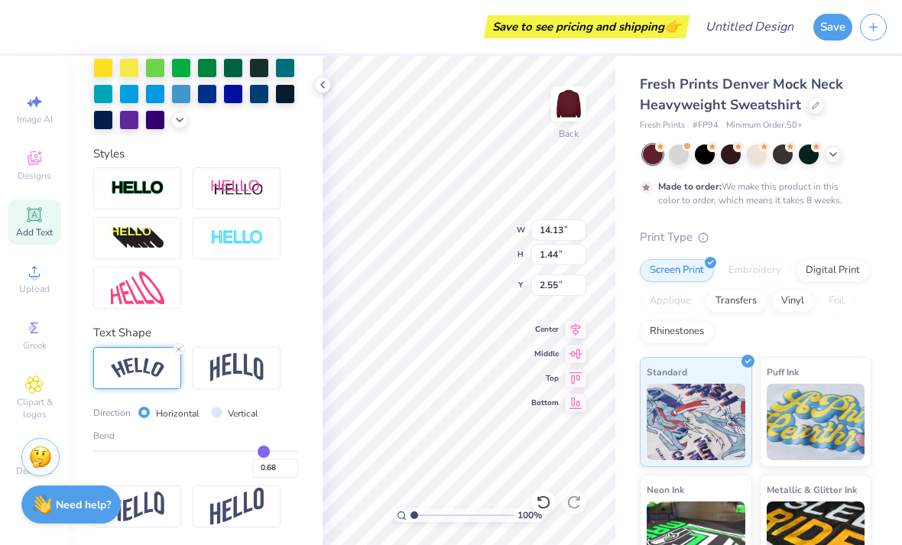
type input "0.71"
type input "0.72"
type input "0.74"
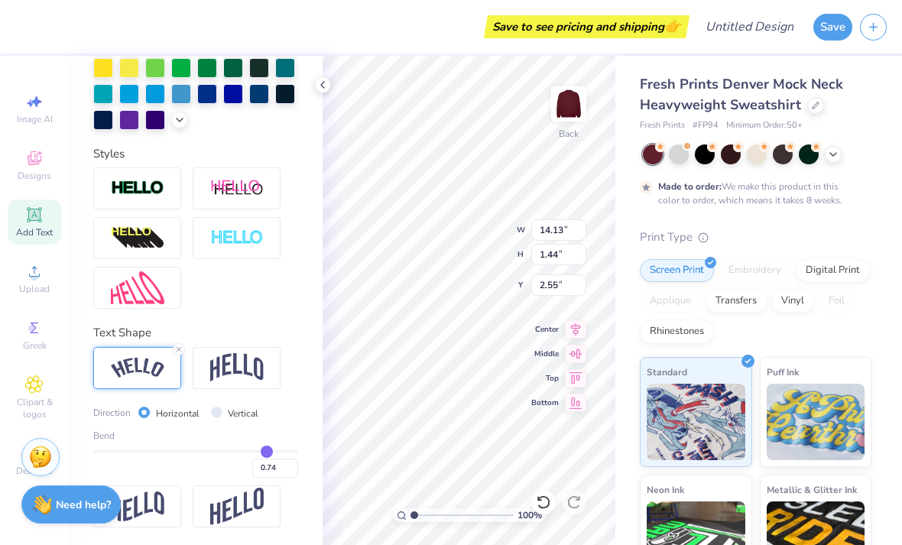
type input "0.75"
type input "0.76"
type input "0.77"
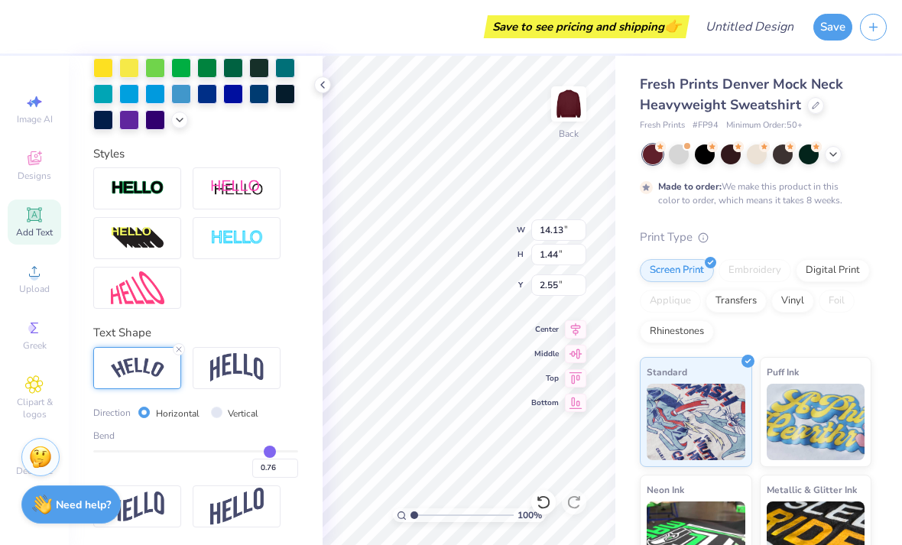
type input "0.77"
type input "0.78"
type input "0.79"
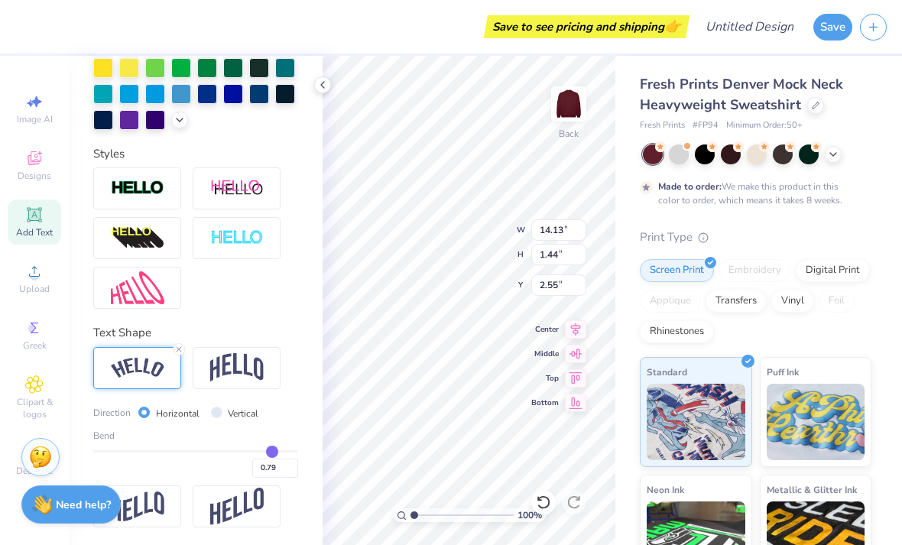
type input "0.8"
type input "0.80"
type input "0.8"
type input "16.27"
type input "6.13"
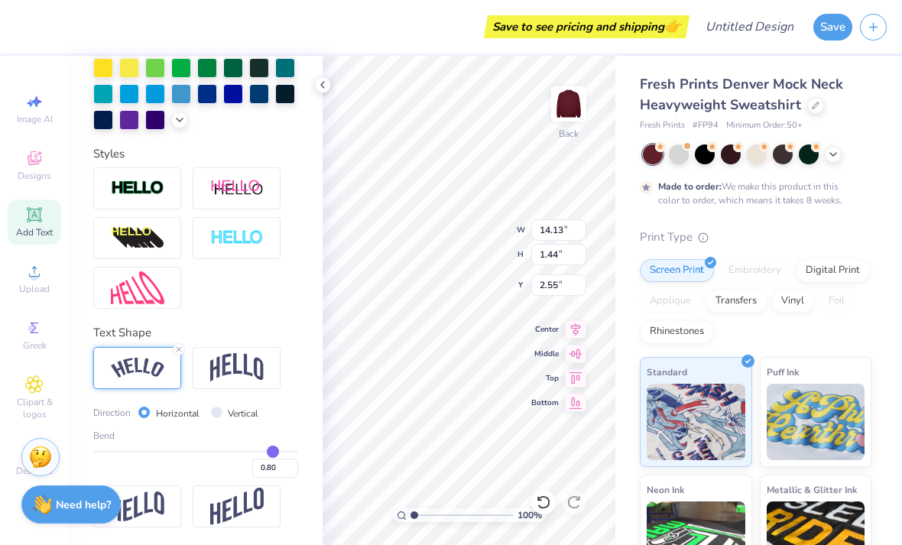
type input "0.53"
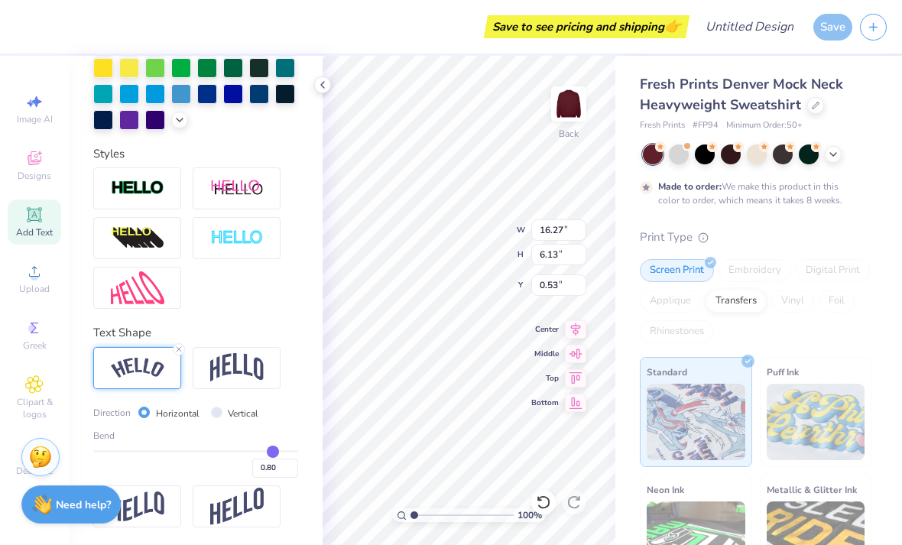
type input "0.76"
type input "0.74"
type input "0.71"
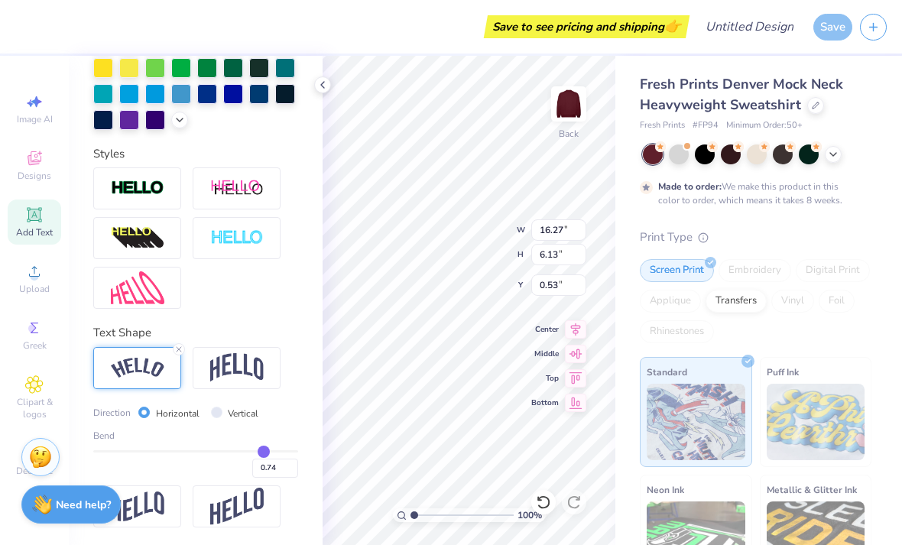
type input "0.71"
type input "0.67"
type input "0.65"
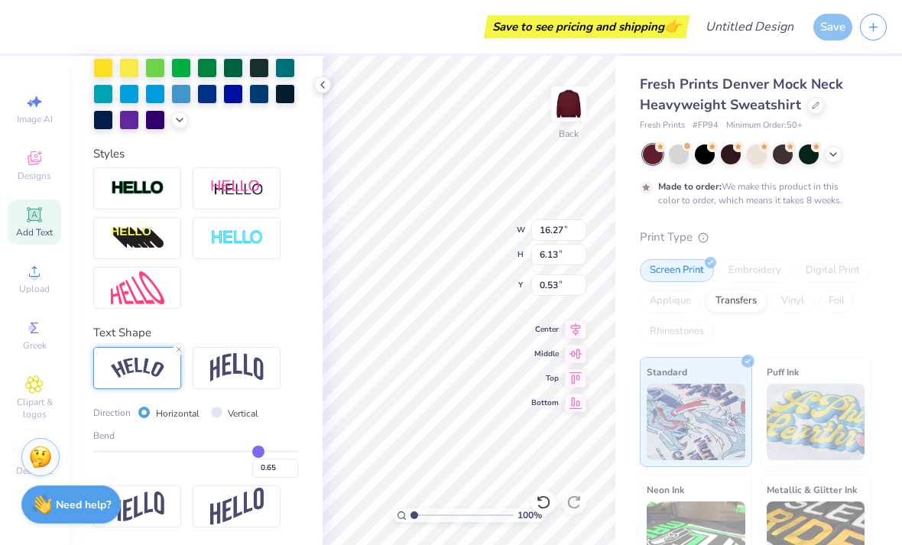
type input "0.62"
type input "0.6"
type input "0.60"
type input "0.57"
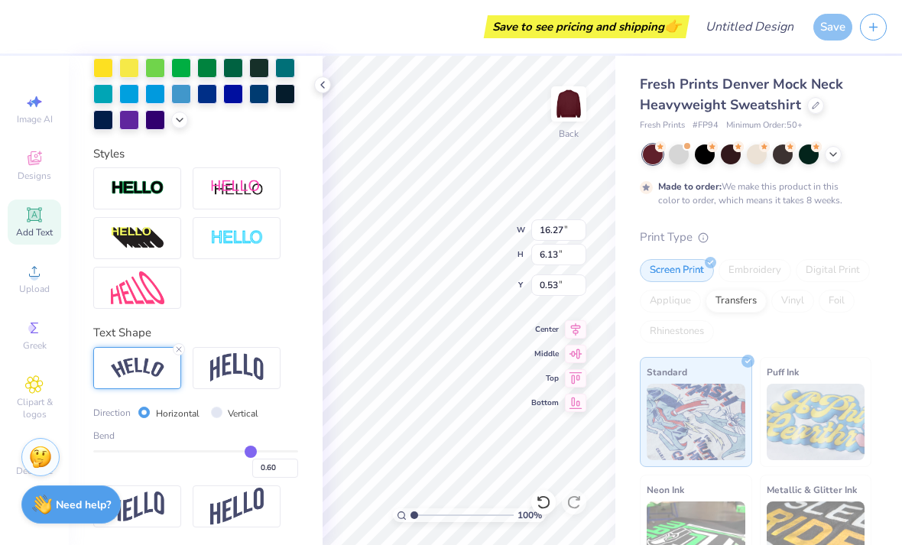
type input "0.57"
type input "0.54"
type input "0.52"
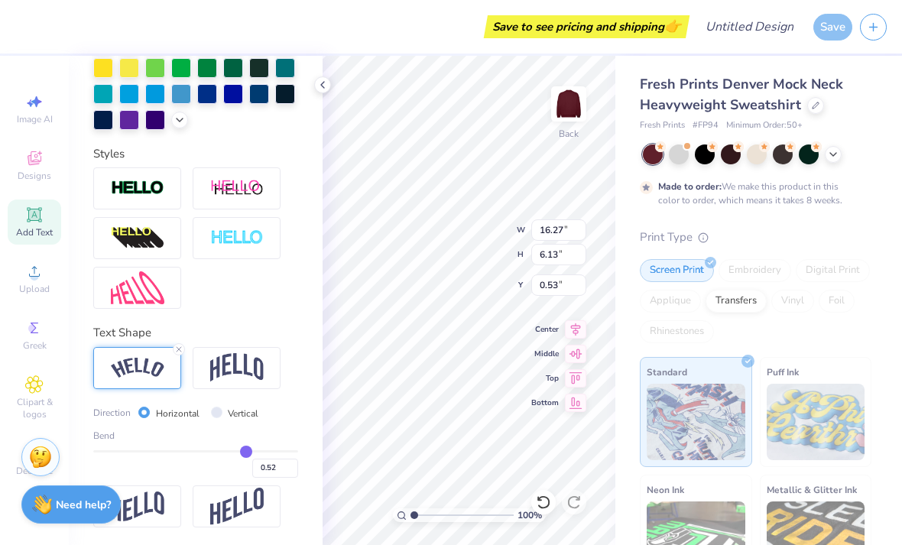
type input "0.51"
type input "0.5"
type input "0.50"
type input "0.49"
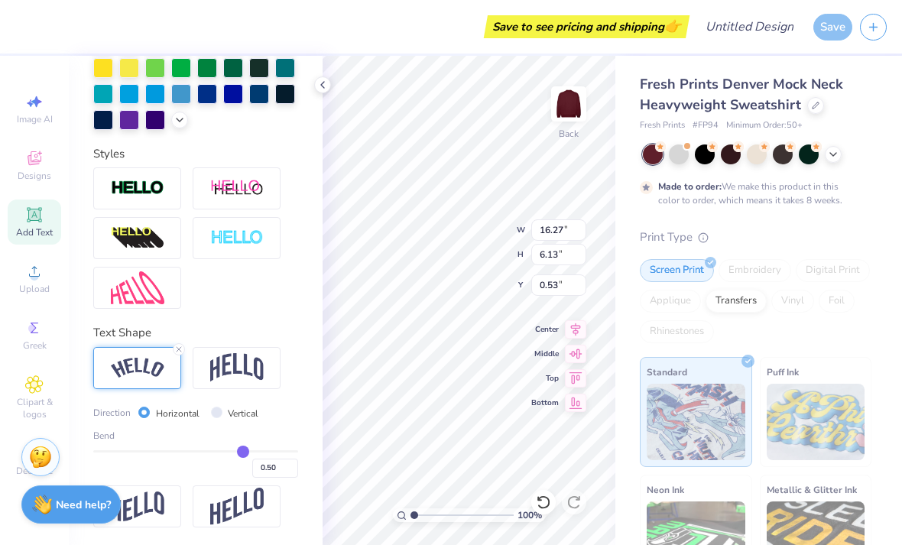
type input "0.49"
type input "0.48"
type input "0.47"
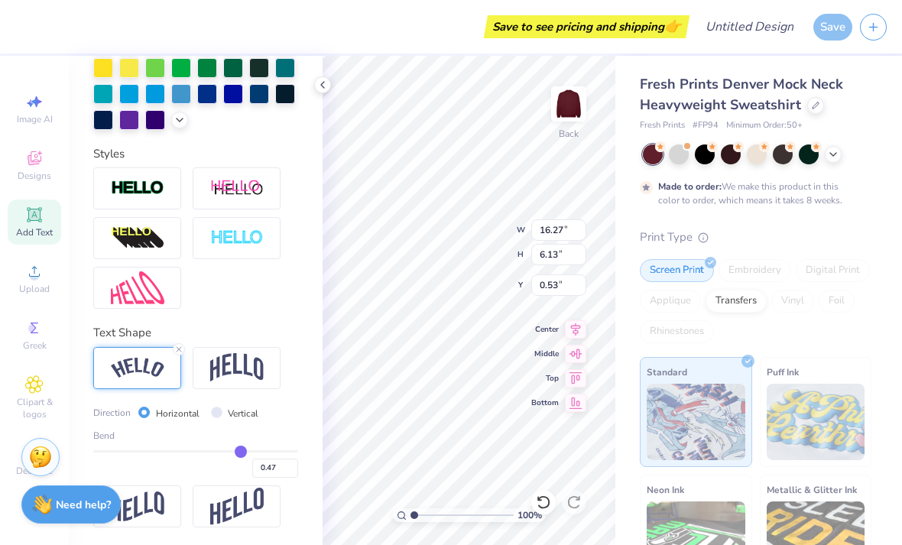
type input "0.45"
type input "0.44"
type input "0.41"
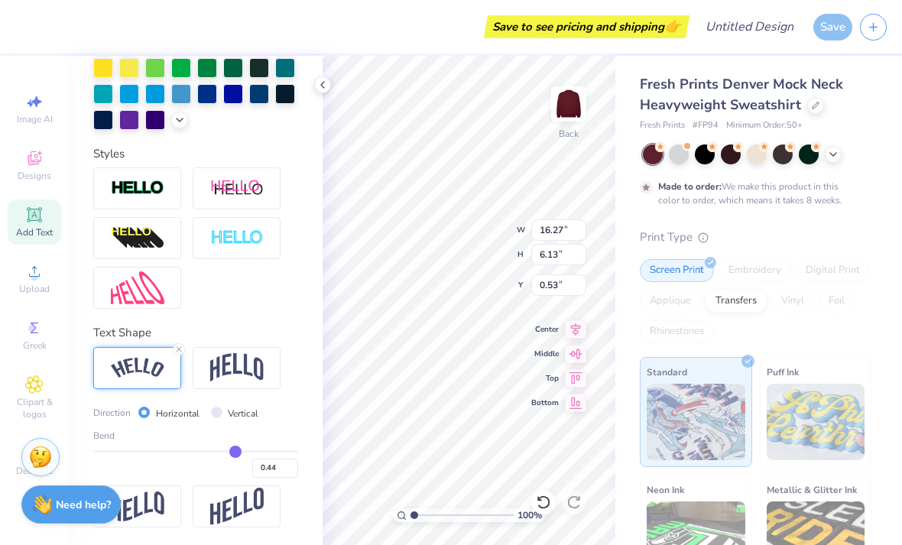
type input "0.41"
type input "0.4"
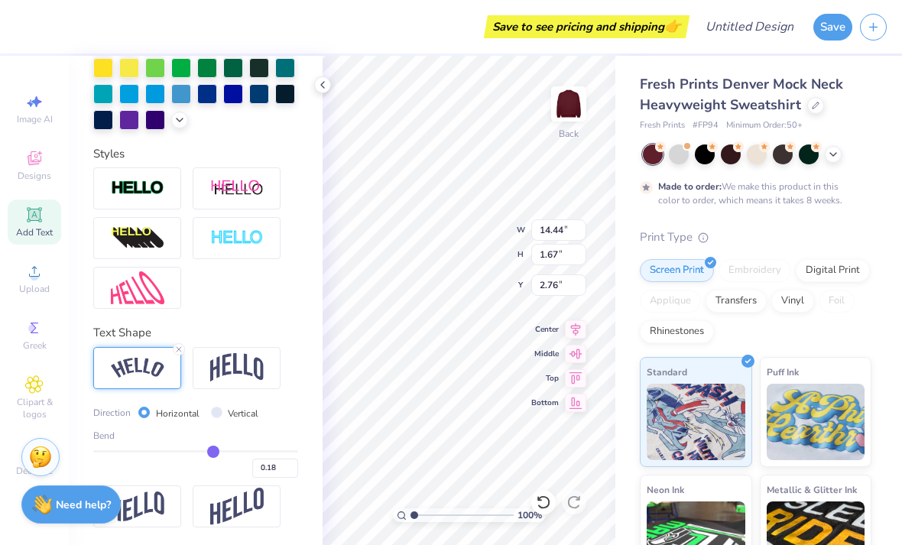
click at [219, 452] on input "range" at bounding box center [195, 451] width 205 height 2
click at [330, 86] on div at bounding box center [322, 84] width 17 height 17
